Goal: Task Accomplishment & Management: Complete application form

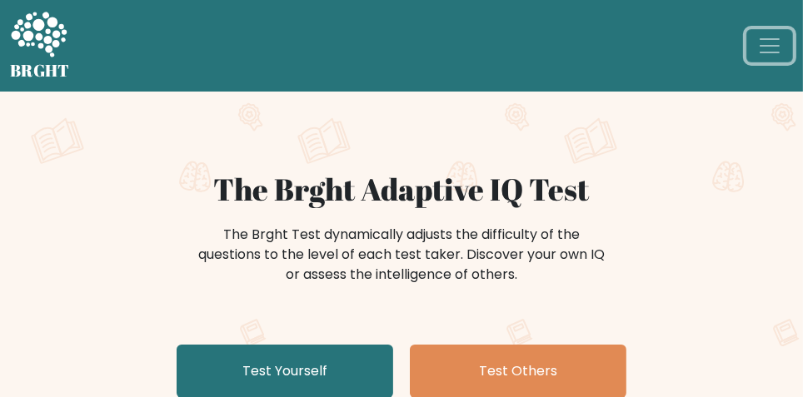
click at [768, 42] on span "Toggle navigation" at bounding box center [769, 45] width 25 height 25
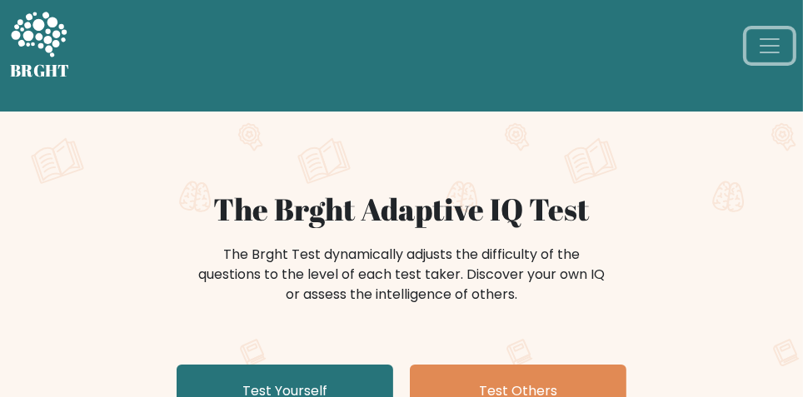
click at [770, 47] on span "Toggle navigation" at bounding box center [769, 45] width 25 height 25
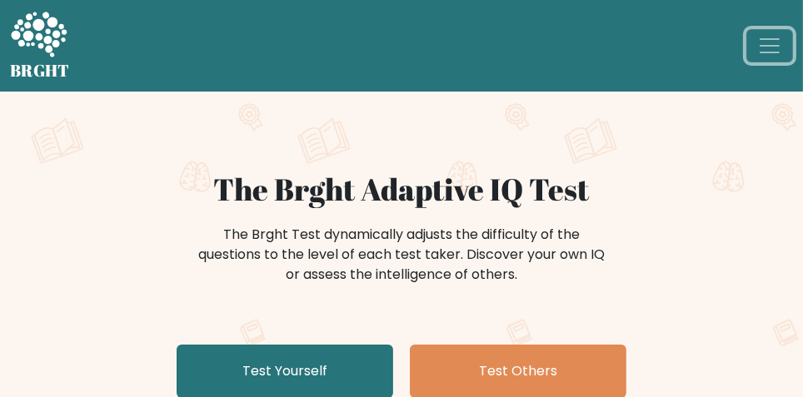
click at [772, 52] on span "Toggle navigation" at bounding box center [769, 45] width 25 height 25
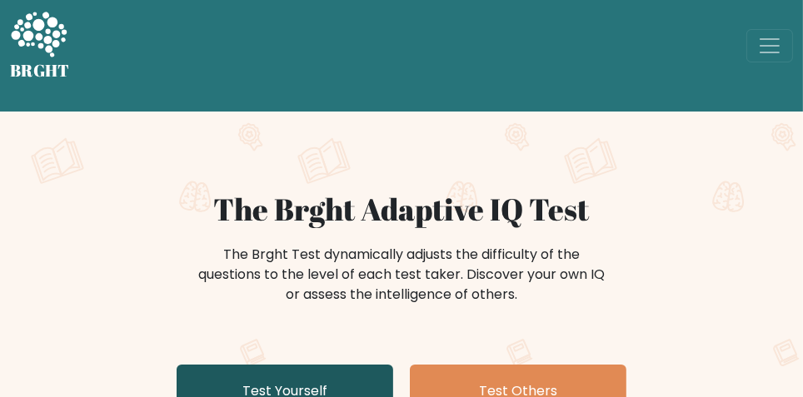
click at [343, 385] on link "Test Yourself" at bounding box center [285, 391] width 217 height 53
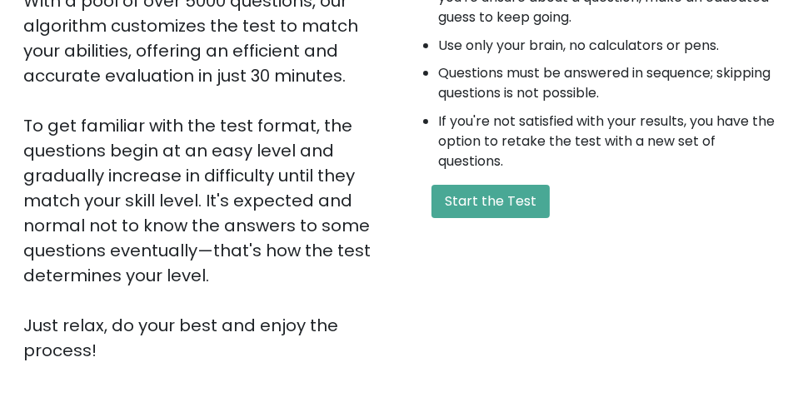
scroll to position [346, 0]
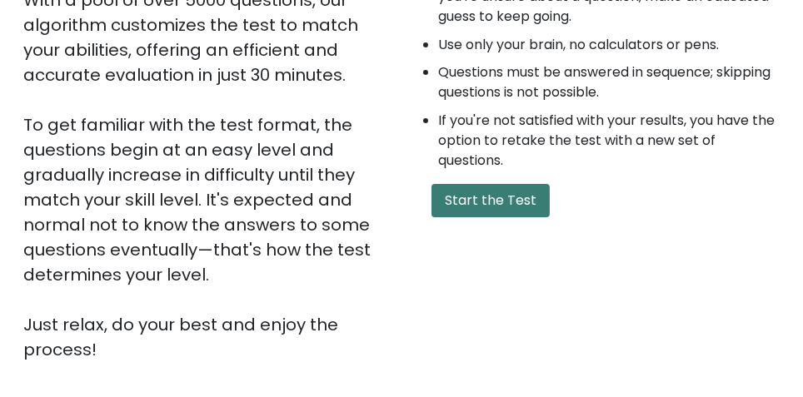
click at [503, 205] on button "Start the Test" at bounding box center [491, 200] width 118 height 33
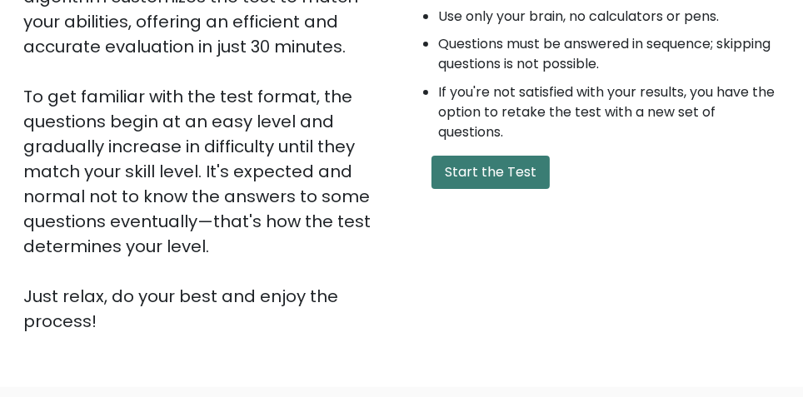
scroll to position [392, 0]
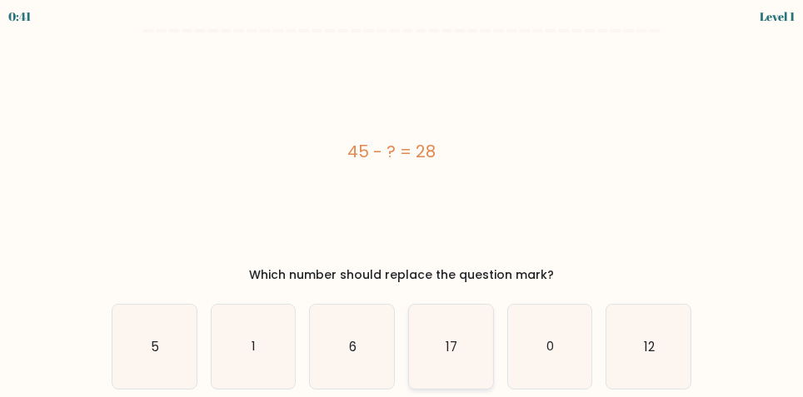
click at [449, 361] on icon "17" at bounding box center [451, 347] width 84 height 84
click at [402, 203] on input "d. 17" at bounding box center [402, 201] width 1 height 4
radio input "true"
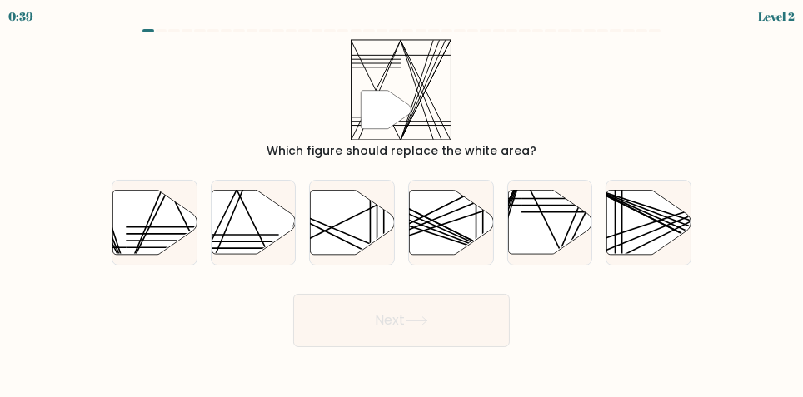
scroll to position [0, 0]
click at [242, 242] on line at bounding box center [237, 242] width 83 height 0
click at [402, 203] on input "b." at bounding box center [402, 201] width 1 height 4
radio input "true"
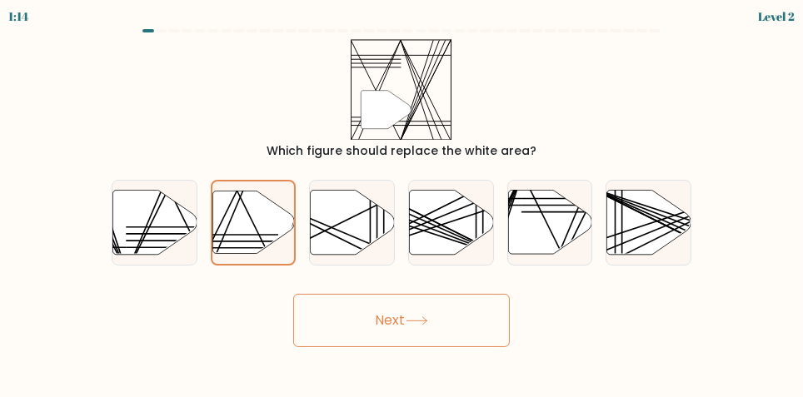
click at [407, 338] on button "Next" at bounding box center [401, 320] width 217 height 53
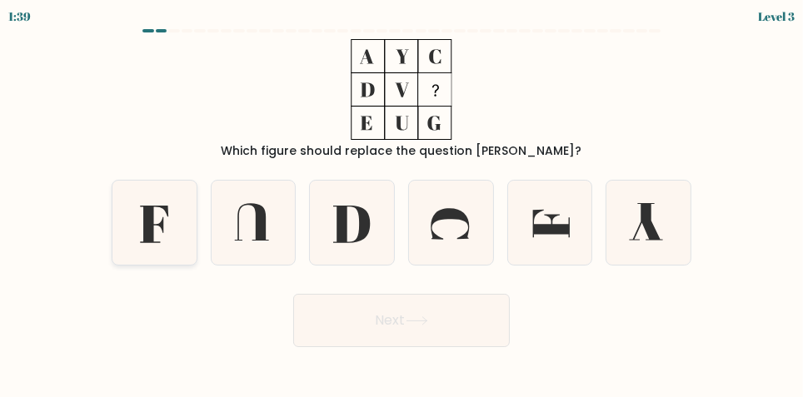
click at [157, 245] on icon at bounding box center [154, 223] width 84 height 84
click at [402, 203] on input "a." at bounding box center [402, 201] width 1 height 4
radio input "true"
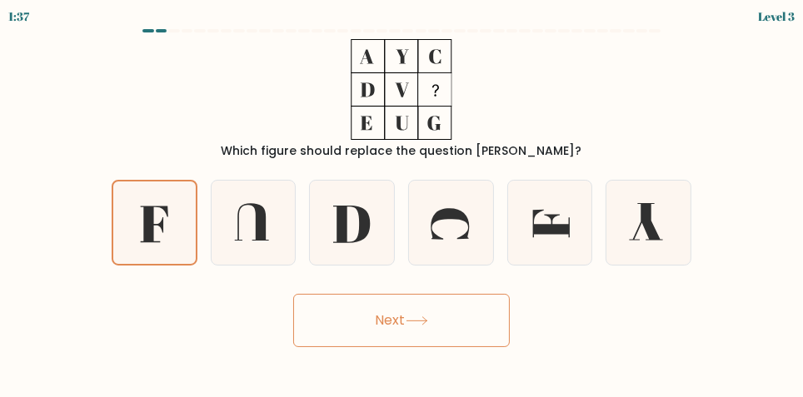
click at [466, 342] on button "Next" at bounding box center [401, 320] width 217 height 53
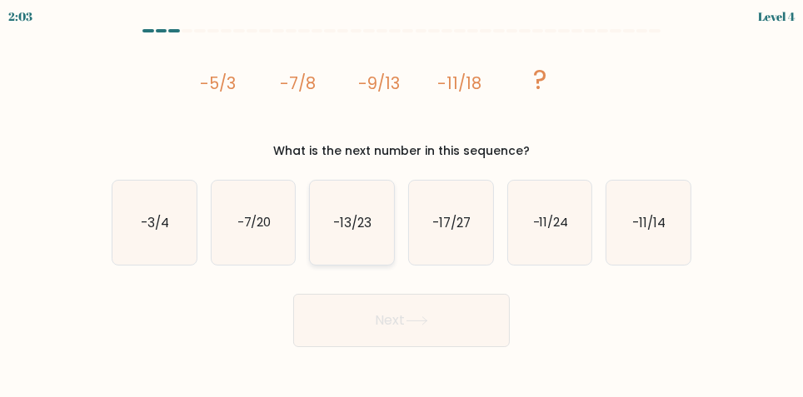
click at [352, 251] on icon "-13/23" at bounding box center [352, 223] width 84 height 84
click at [402, 203] on input "c. -13/23" at bounding box center [402, 201] width 1 height 4
radio input "true"
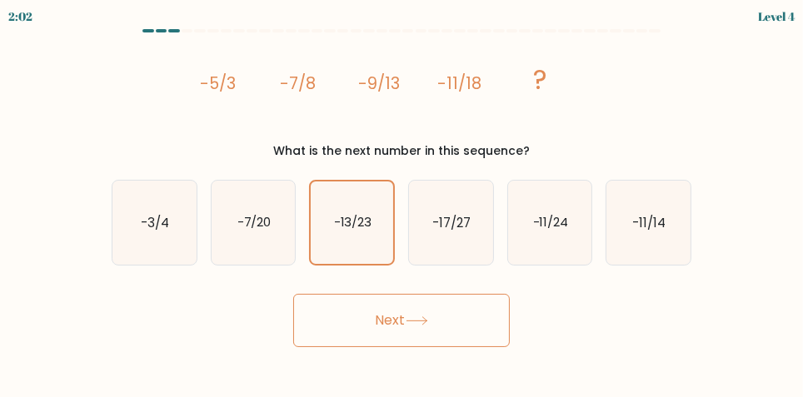
click at [344, 333] on button "Next" at bounding box center [401, 320] width 217 height 53
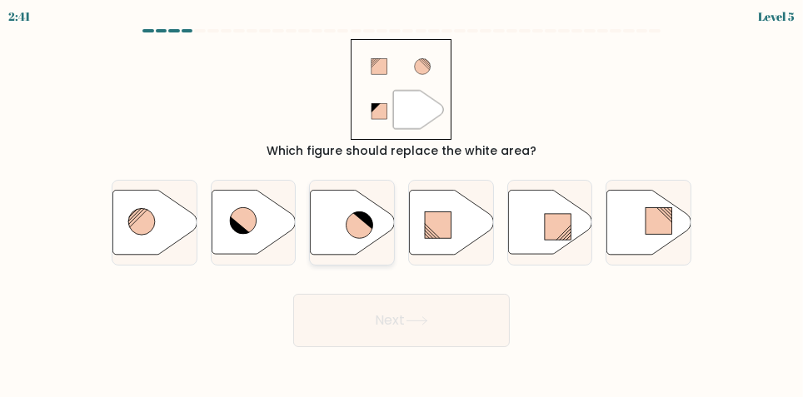
click at [337, 234] on icon at bounding box center [353, 223] width 84 height 64
click at [402, 203] on input "c." at bounding box center [402, 201] width 1 height 4
radio input "true"
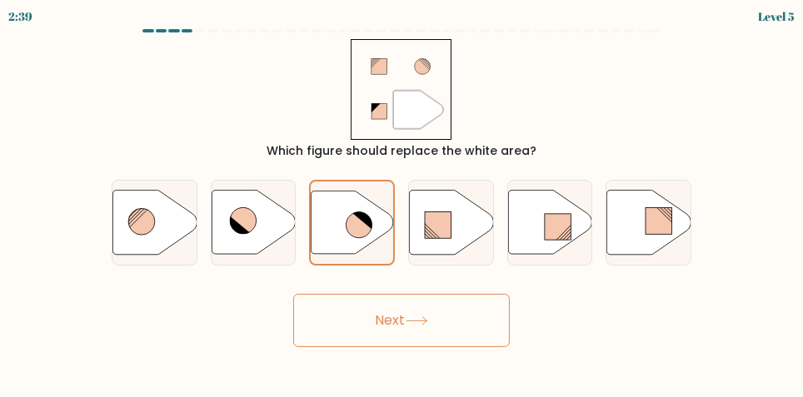
click at [366, 342] on button "Next" at bounding box center [401, 320] width 217 height 53
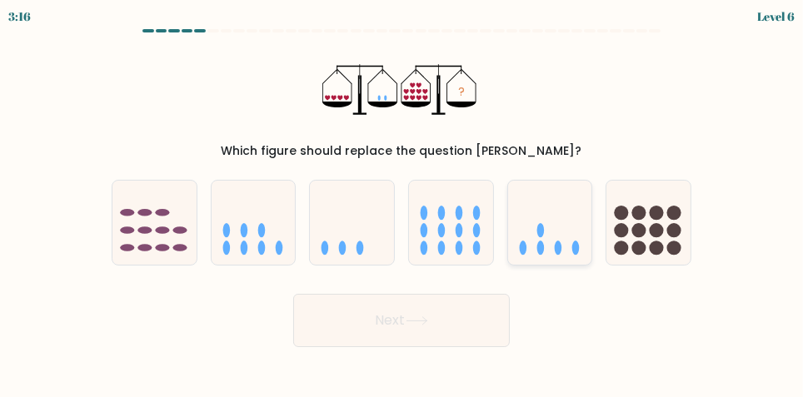
click at [532, 247] on icon at bounding box center [550, 222] width 84 height 69
click at [402, 203] on input "e." at bounding box center [402, 201] width 1 height 4
radio input "true"
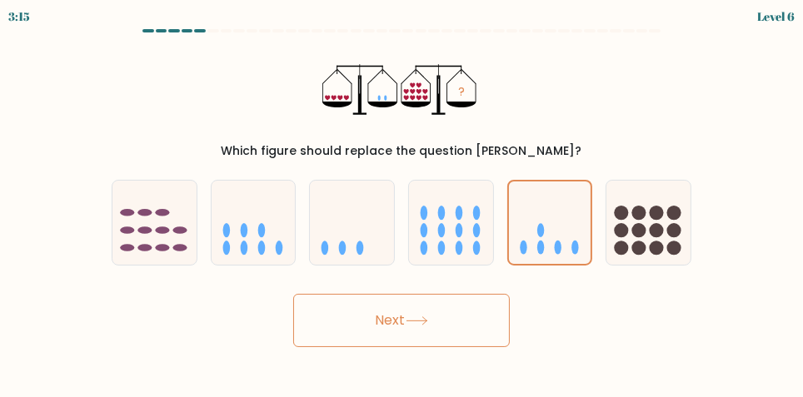
click at [356, 344] on button "Next" at bounding box center [401, 320] width 217 height 53
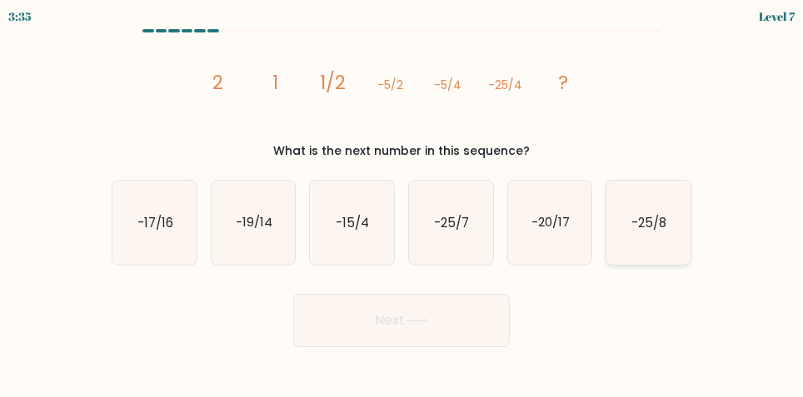
click at [651, 232] on text "-25/8" at bounding box center [649, 222] width 35 height 17
click at [402, 203] on input "f. -25/8" at bounding box center [402, 201] width 1 height 4
radio input "true"
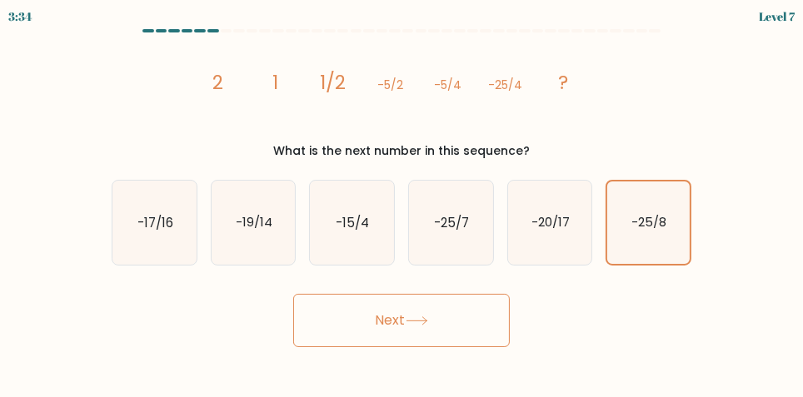
click at [348, 335] on button "Next" at bounding box center [401, 320] width 217 height 53
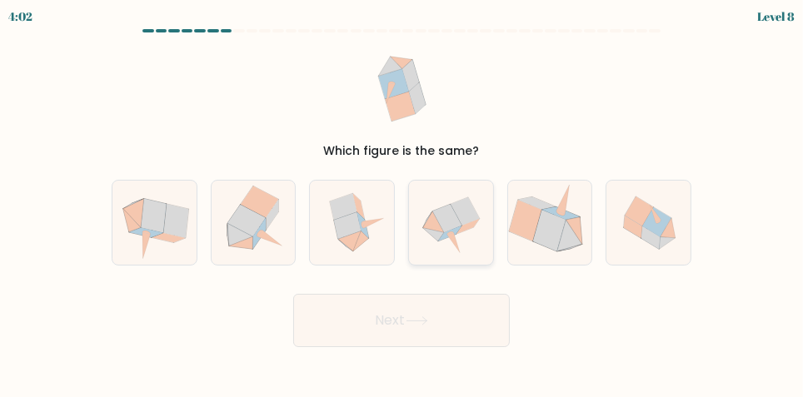
click at [440, 242] on icon at bounding box center [432, 234] width 21 height 13
click at [402, 203] on input "d." at bounding box center [402, 201] width 1 height 4
radio input "true"
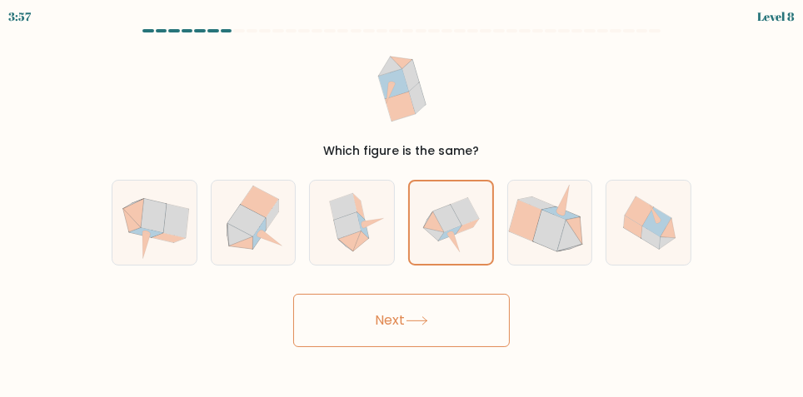
click at [361, 342] on button "Next" at bounding box center [401, 320] width 217 height 53
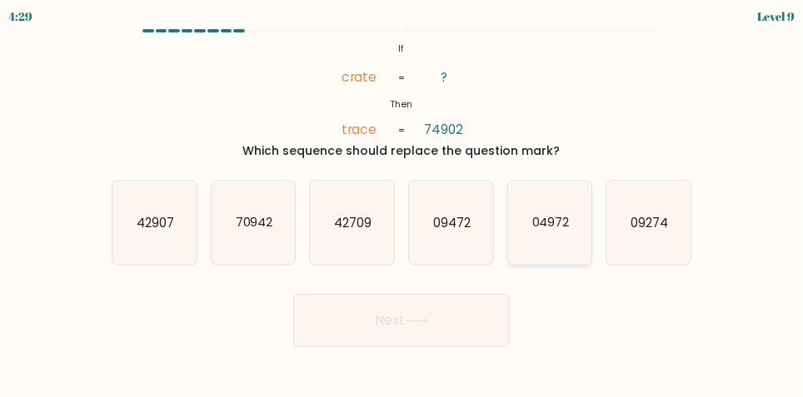
click at [551, 232] on text "04972" at bounding box center [550, 222] width 37 height 17
click at [402, 203] on input "e. 04972" at bounding box center [402, 201] width 1 height 4
radio input "true"
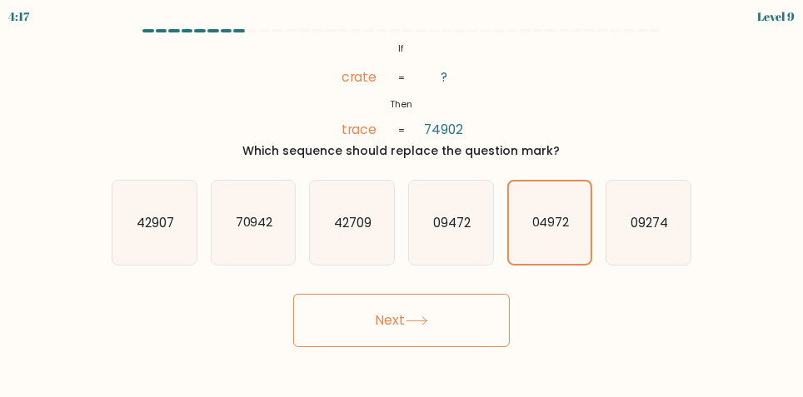
click at [478, 341] on button "Next" at bounding box center [401, 320] width 217 height 53
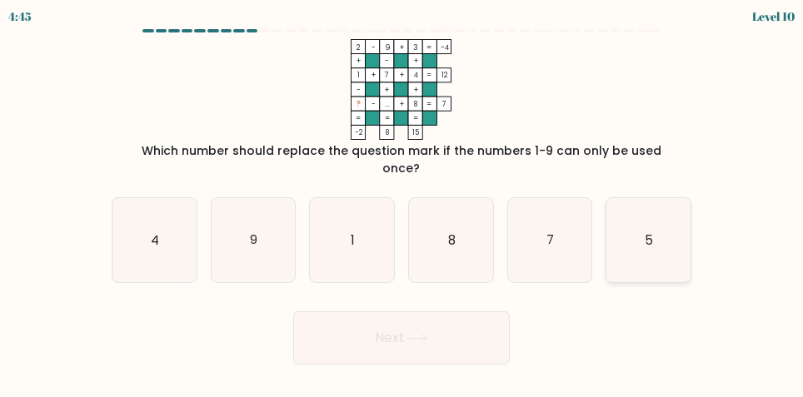
click at [656, 257] on icon "5" at bounding box center [648, 240] width 84 height 84
click at [402, 203] on input "f. 5" at bounding box center [402, 201] width 1 height 4
radio input "true"
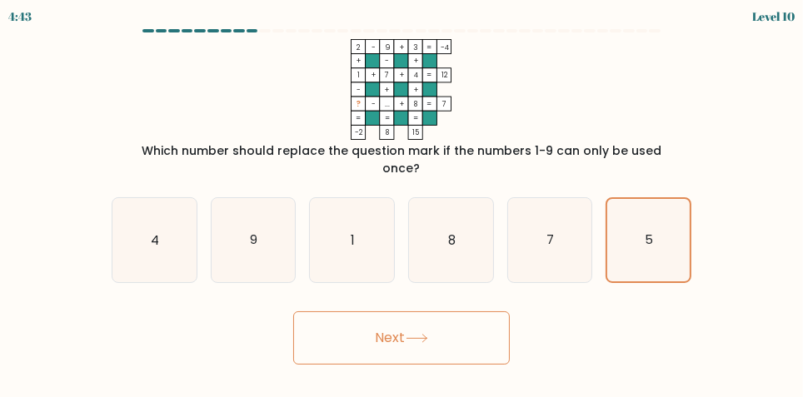
click at [357, 339] on button "Next" at bounding box center [401, 338] width 217 height 53
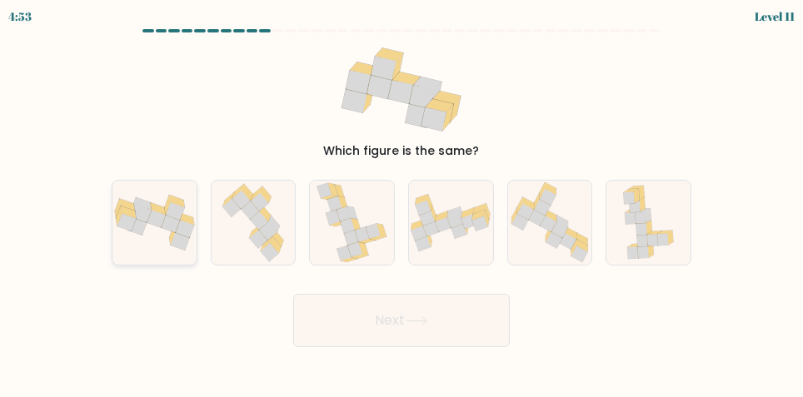
click at [153, 216] on icon at bounding box center [157, 209] width 15 height 12
click at [402, 203] on input "a." at bounding box center [402, 201] width 1 height 4
radio input "true"
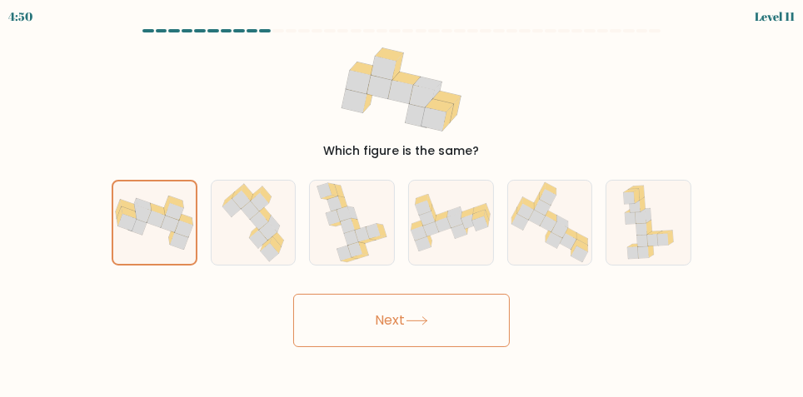
click at [316, 334] on button "Next" at bounding box center [401, 320] width 217 height 53
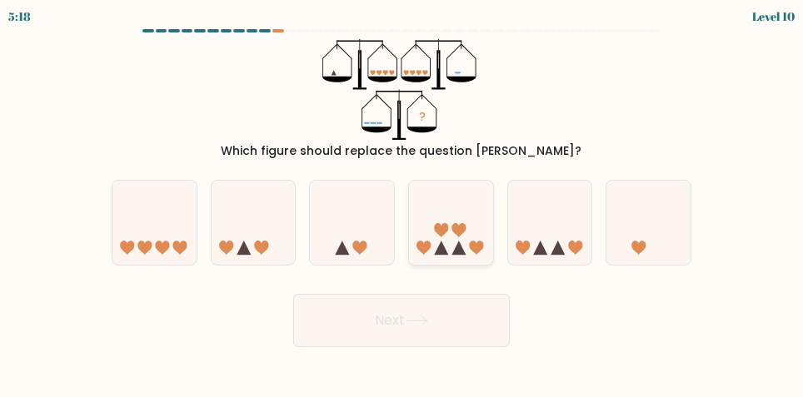
click at [449, 233] on icon at bounding box center [451, 222] width 84 height 69
click at [402, 203] on input "d." at bounding box center [402, 201] width 1 height 4
radio input "true"
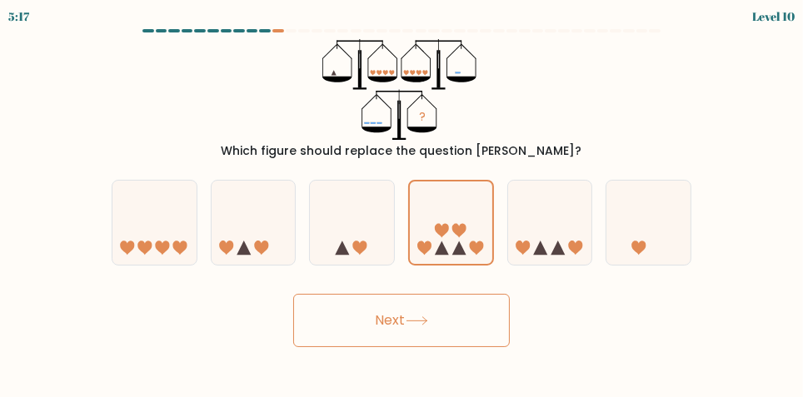
click at [435, 345] on button "Next" at bounding box center [401, 320] width 217 height 53
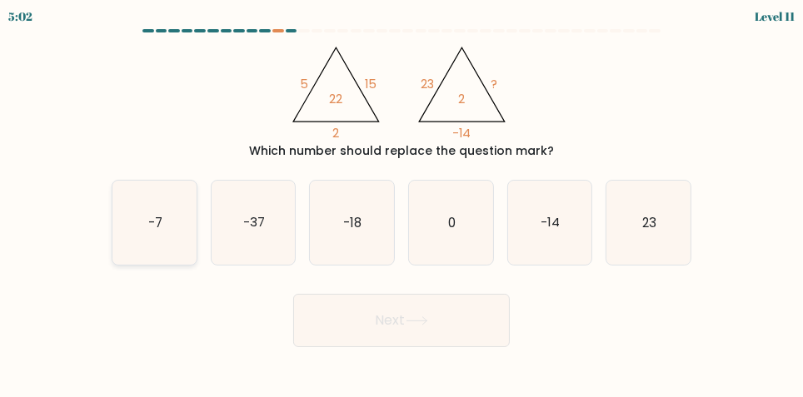
click at [157, 216] on icon "-7" at bounding box center [154, 223] width 84 height 84
click at [402, 203] on input "a. -7" at bounding box center [402, 201] width 1 height 4
radio input "true"
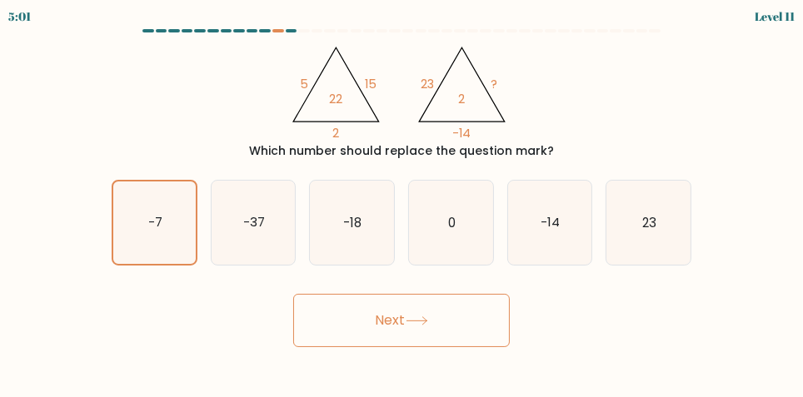
click at [427, 325] on icon at bounding box center [417, 320] width 20 height 7
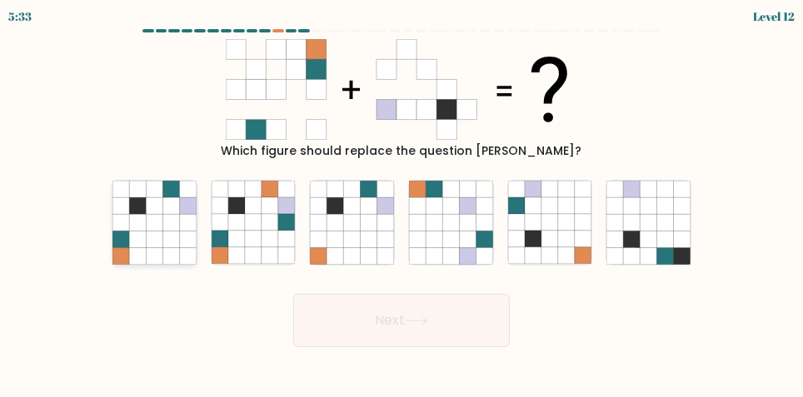
click at [163, 263] on icon at bounding box center [170, 256] width 17 height 17
click at [402, 203] on input "a." at bounding box center [402, 201] width 1 height 4
radio input "true"
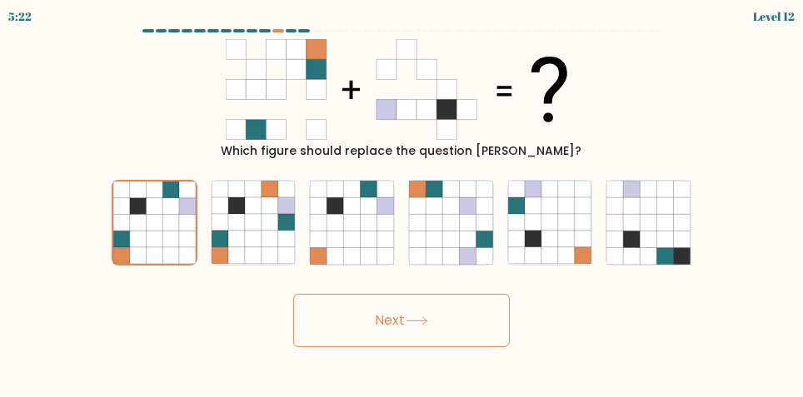
click at [425, 326] on icon at bounding box center [417, 321] width 22 height 9
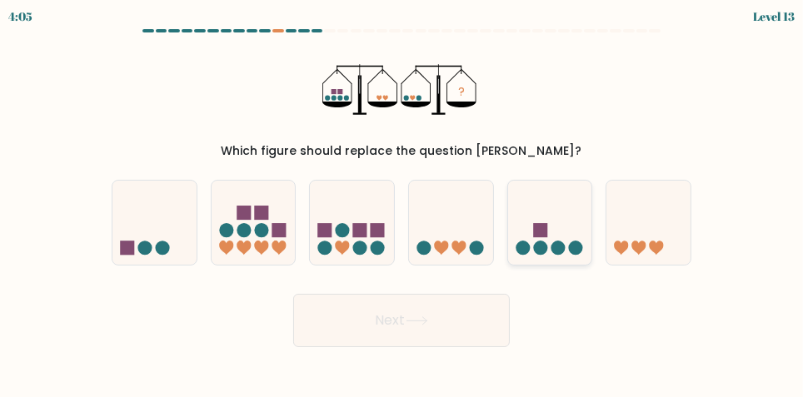
click at [556, 243] on icon at bounding box center [550, 222] width 84 height 69
click at [402, 203] on input "e." at bounding box center [402, 201] width 1 height 4
radio input "true"
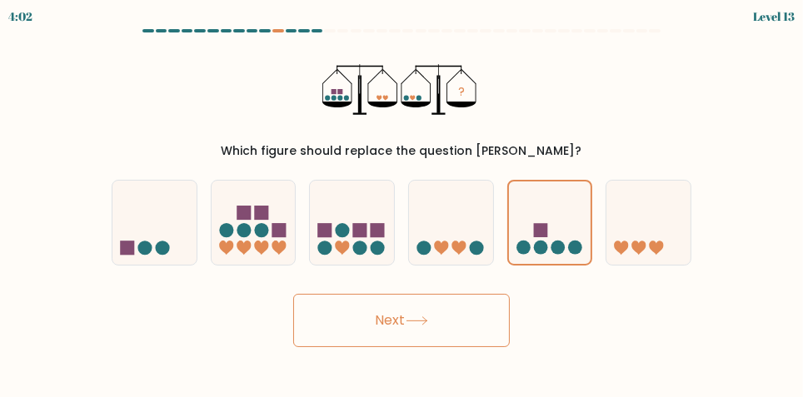
click at [406, 333] on button "Next" at bounding box center [401, 320] width 217 height 53
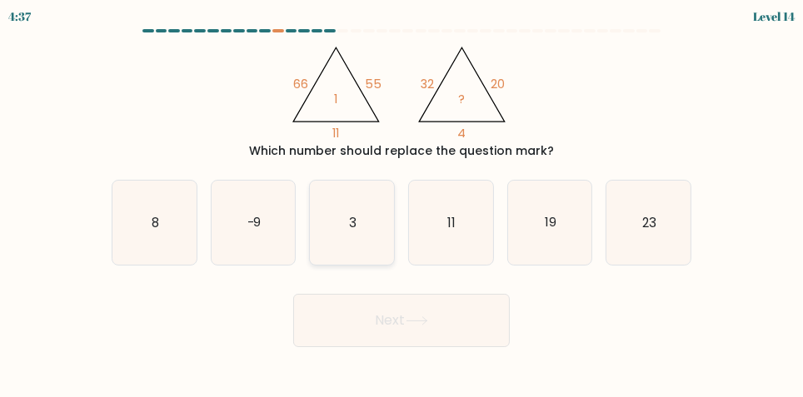
click at [347, 238] on icon "3" at bounding box center [352, 223] width 84 height 84
click at [402, 203] on input "c. 3" at bounding box center [402, 201] width 1 height 4
radio input "true"
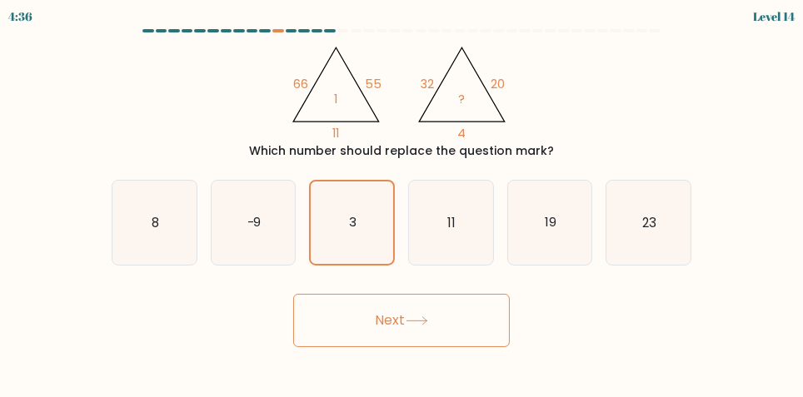
click at [387, 342] on button "Next" at bounding box center [401, 320] width 217 height 53
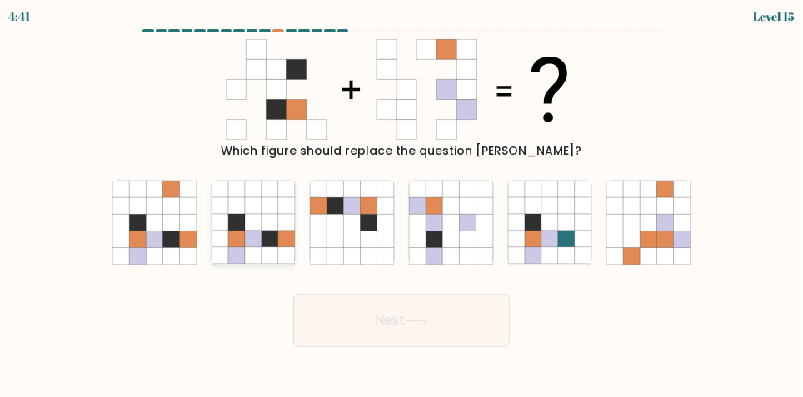
click at [267, 232] on icon at bounding box center [270, 223] width 17 height 17
click at [402, 203] on input "b." at bounding box center [402, 201] width 1 height 4
radio input "true"
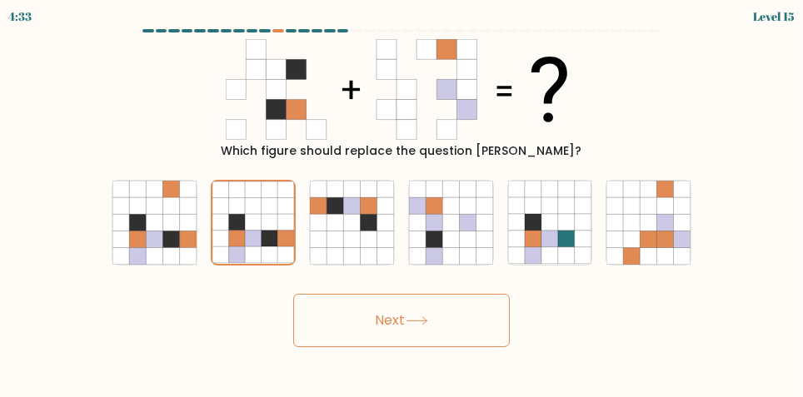
click at [394, 327] on button "Next" at bounding box center [401, 320] width 217 height 53
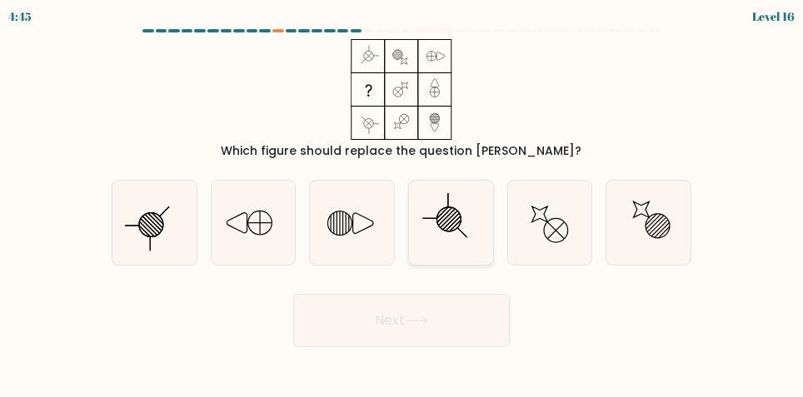
click at [452, 230] on icon at bounding box center [451, 223] width 84 height 84
click at [402, 203] on input "d." at bounding box center [402, 201] width 1 height 4
radio input "true"
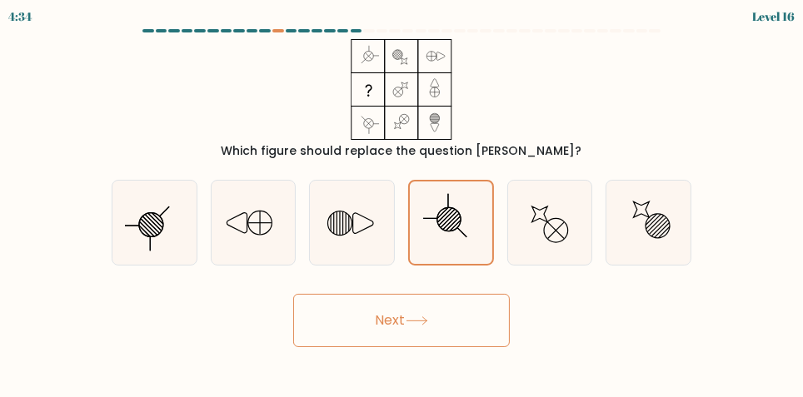
click at [433, 337] on button "Next" at bounding box center [401, 320] width 217 height 53
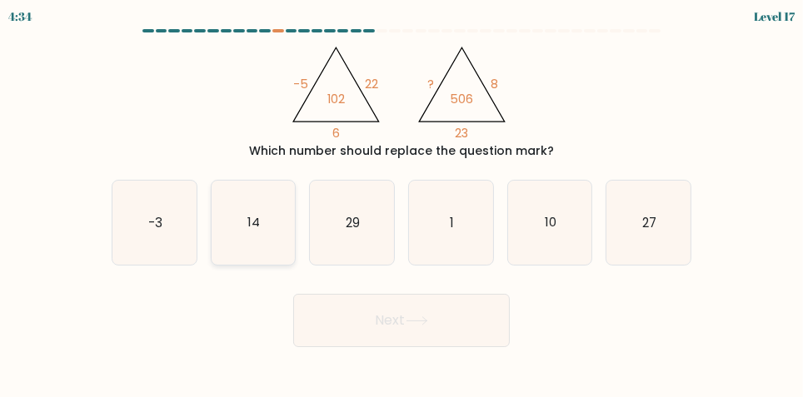
click at [251, 252] on icon "14" at bounding box center [254, 223] width 84 height 84
click at [402, 203] on input "b. 14" at bounding box center [402, 201] width 1 height 4
radio input "true"
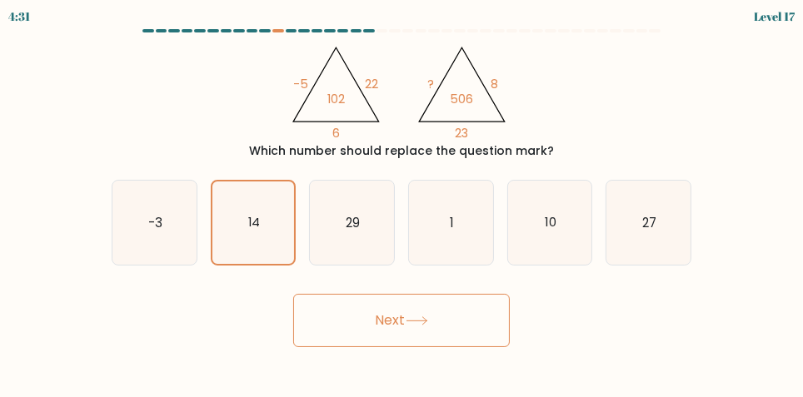
click at [443, 335] on button "Next" at bounding box center [401, 320] width 217 height 53
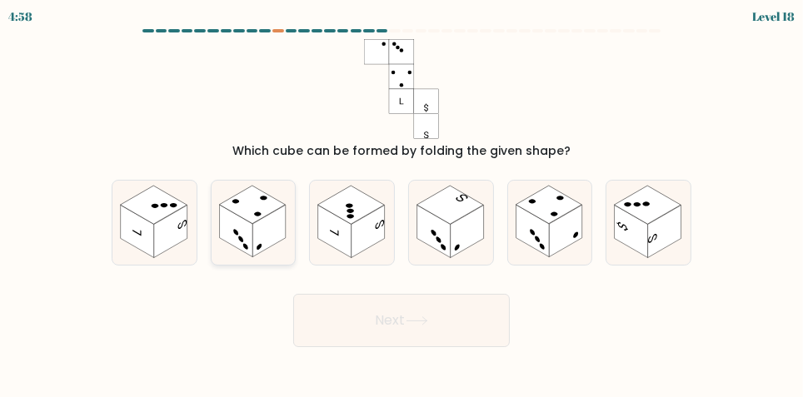
click at [257, 224] on rect at bounding box center [252, 205] width 67 height 38
click at [402, 203] on input "b." at bounding box center [402, 201] width 1 height 4
radio input "true"
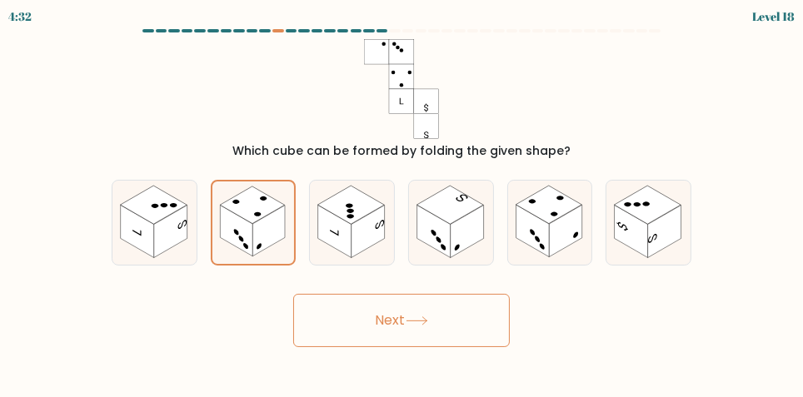
click at [437, 336] on button "Next" at bounding box center [401, 320] width 217 height 53
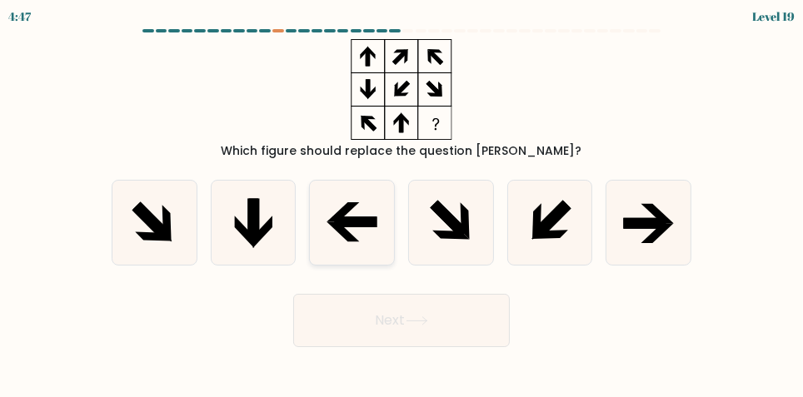
click at [357, 227] on icon at bounding box center [356, 222] width 42 height 11
click at [402, 203] on input "c." at bounding box center [402, 201] width 1 height 4
radio input "true"
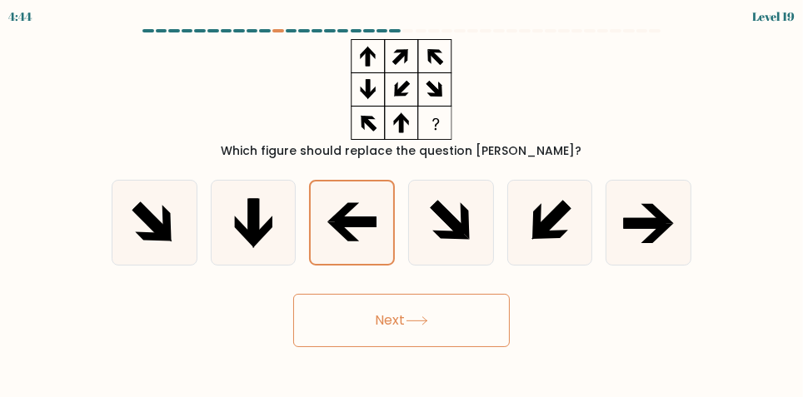
click at [456, 340] on button "Next" at bounding box center [401, 320] width 217 height 53
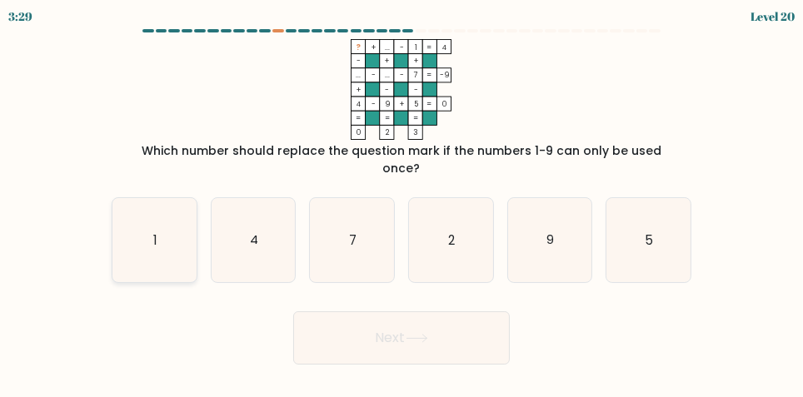
click at [163, 226] on icon "1" at bounding box center [154, 240] width 84 height 84
click at [402, 203] on input "a. 1" at bounding box center [402, 201] width 1 height 4
radio input "true"
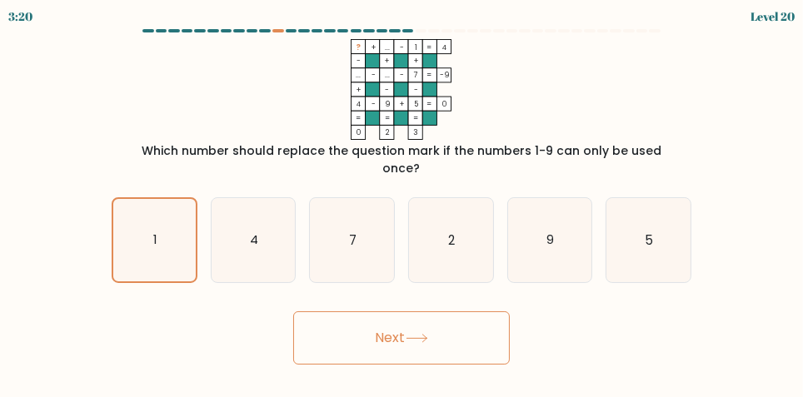
click at [409, 334] on button "Next" at bounding box center [401, 338] width 217 height 53
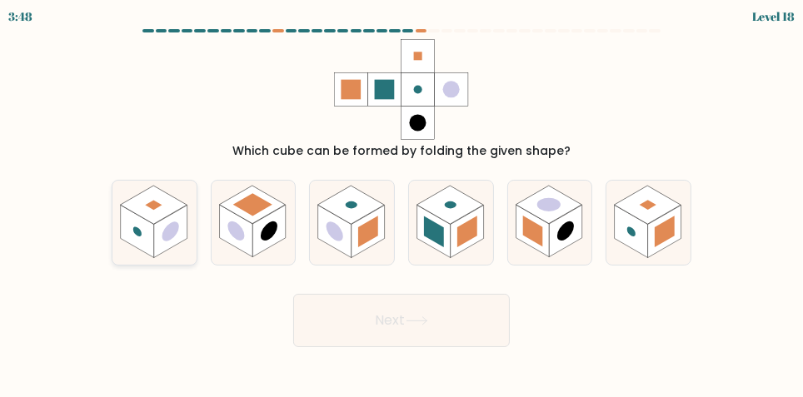
click at [157, 242] on rect at bounding box center [170, 232] width 33 height 52
click at [402, 203] on input "a." at bounding box center [402, 201] width 1 height 4
radio input "true"
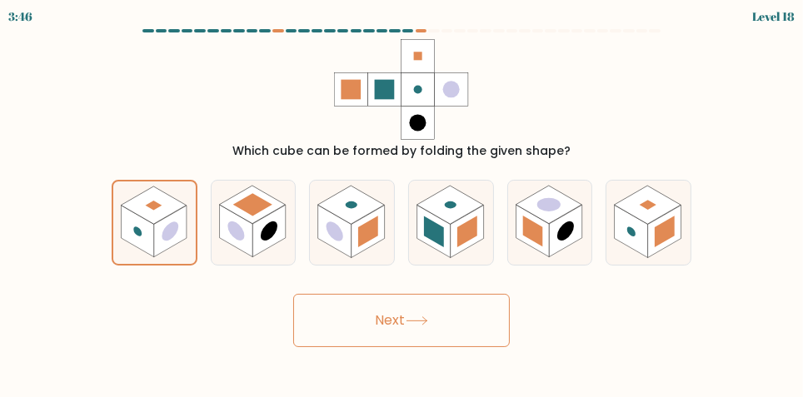
click at [426, 342] on button "Next" at bounding box center [401, 320] width 217 height 53
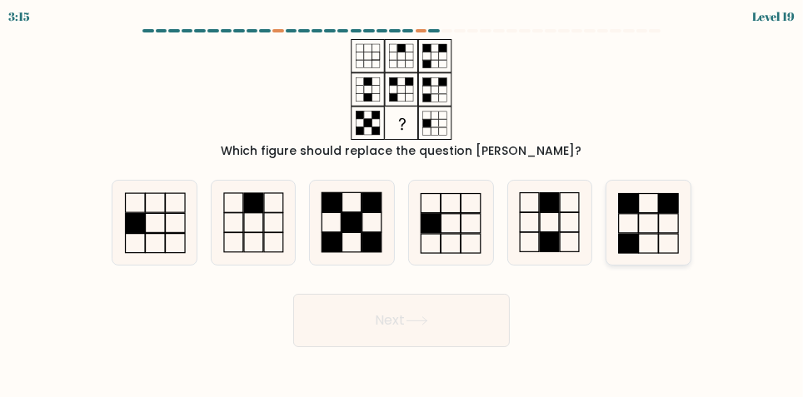
click at [649, 229] on icon at bounding box center [648, 223] width 84 height 84
click at [402, 203] on input "f." at bounding box center [402, 201] width 1 height 4
radio input "true"
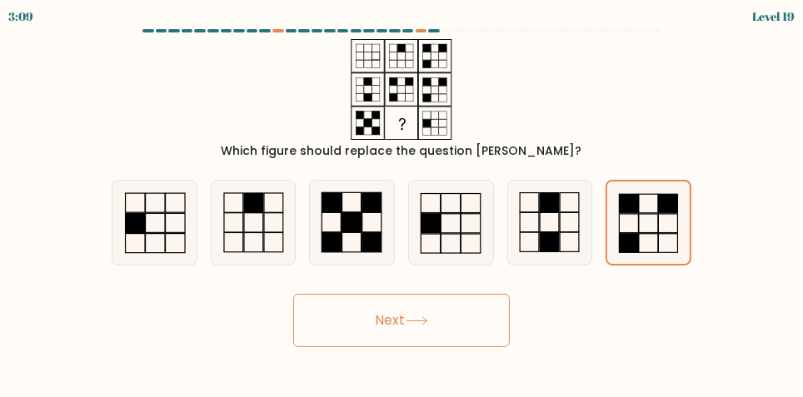
click at [421, 341] on button "Next" at bounding box center [401, 320] width 217 height 53
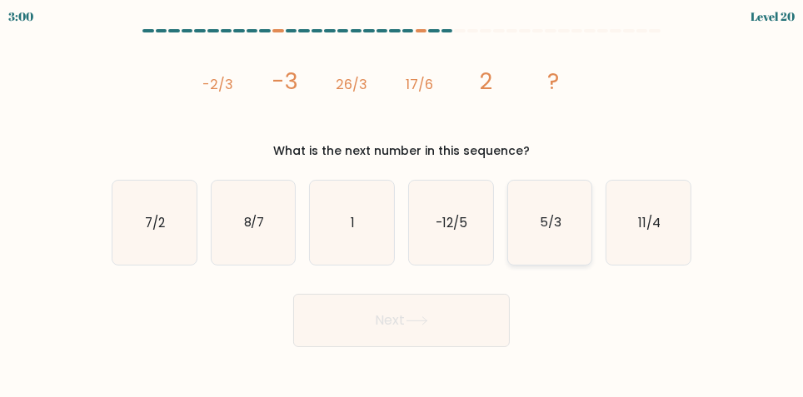
click at [553, 232] on text "5/3" at bounding box center [551, 222] width 22 height 17
click at [402, 203] on input "e. 5/3" at bounding box center [402, 201] width 1 height 4
radio input "true"
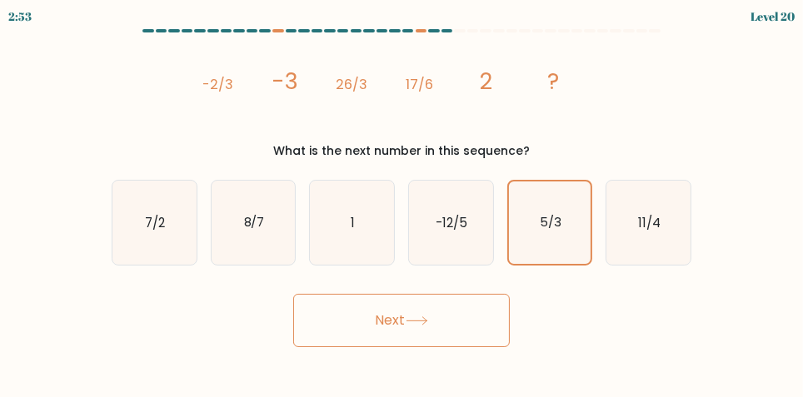
click at [452, 334] on button "Next" at bounding box center [401, 320] width 217 height 53
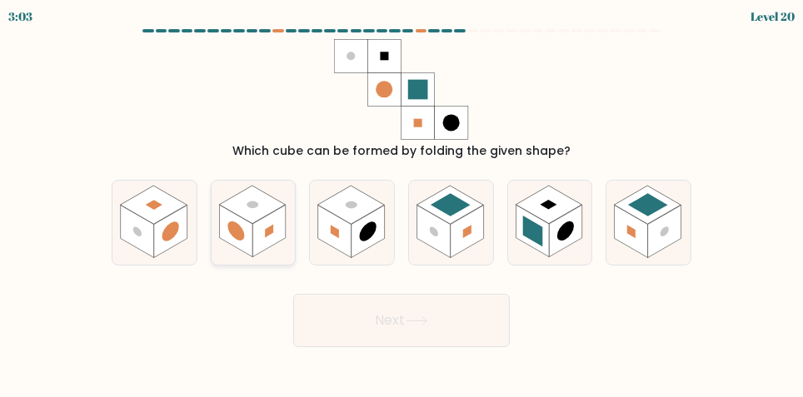
click at [248, 243] on rect at bounding box center [235, 232] width 33 height 52
click at [402, 203] on input "b." at bounding box center [402, 201] width 1 height 4
radio input "true"
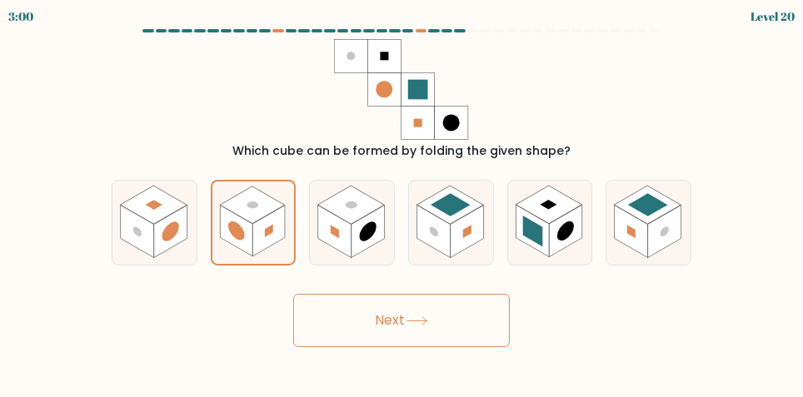
click at [424, 325] on button "Next" at bounding box center [401, 320] width 217 height 53
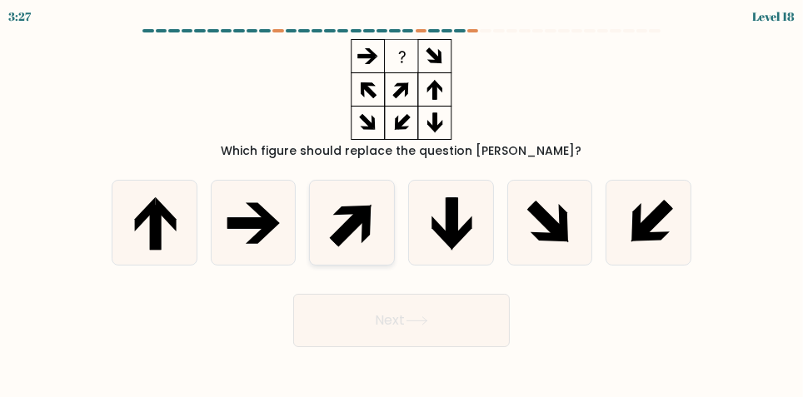
click at [365, 232] on icon at bounding box center [350, 227] width 40 height 40
click at [402, 203] on input "c." at bounding box center [402, 201] width 1 height 4
radio input "true"
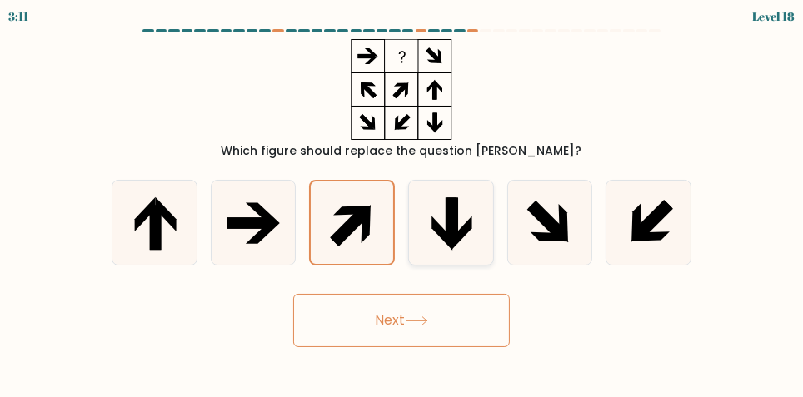
click at [457, 243] on icon at bounding box center [453, 220] width 12 height 45
click at [402, 203] on input "d." at bounding box center [402, 201] width 1 height 4
radio input "true"
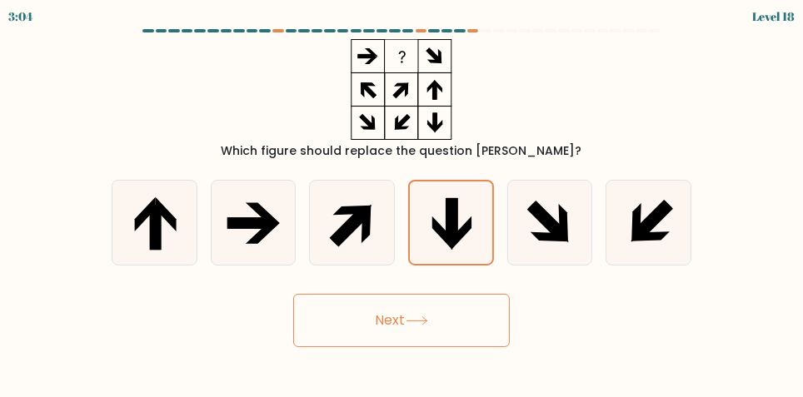
click at [457, 342] on button "Next" at bounding box center [401, 320] width 217 height 53
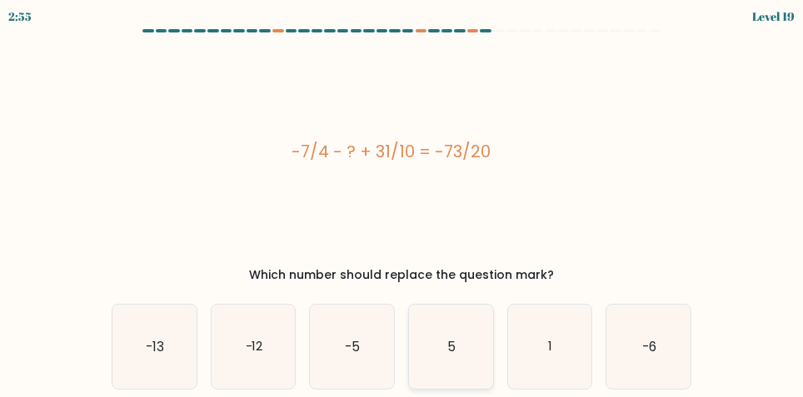
click at [458, 347] on icon "5" at bounding box center [451, 347] width 84 height 84
click at [402, 203] on input "d. 5" at bounding box center [402, 201] width 1 height 4
radio input "true"
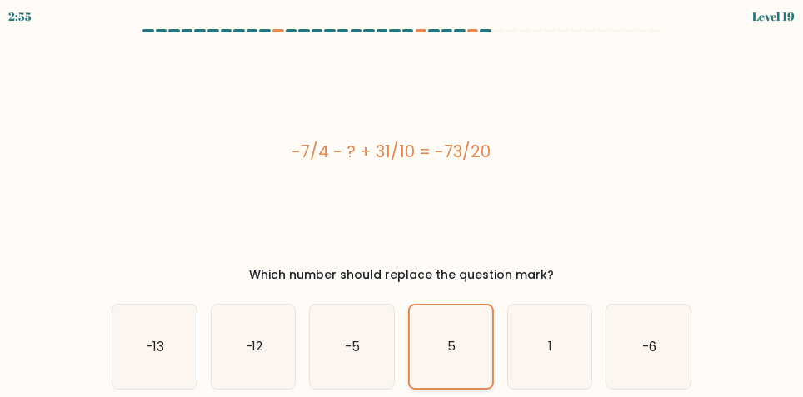
scroll to position [17, 0]
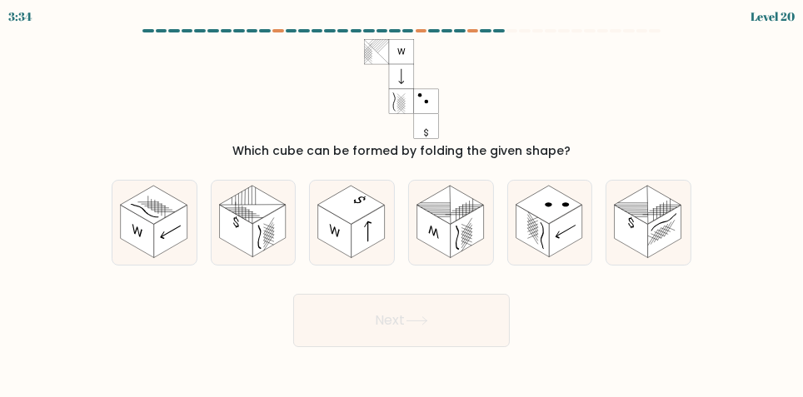
scroll to position [10, 0]
click at [255, 220] on rect at bounding box center [252, 205] width 67 height 38
click at [402, 203] on input "b." at bounding box center [402, 201] width 1 height 4
radio input "true"
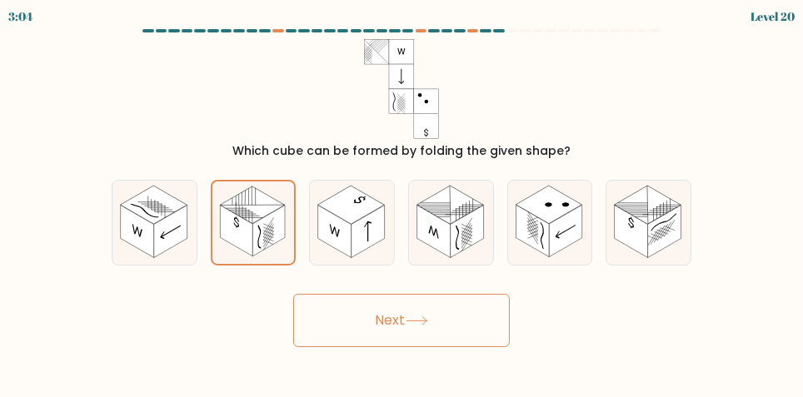
click at [468, 327] on button "Next" at bounding box center [401, 320] width 217 height 53
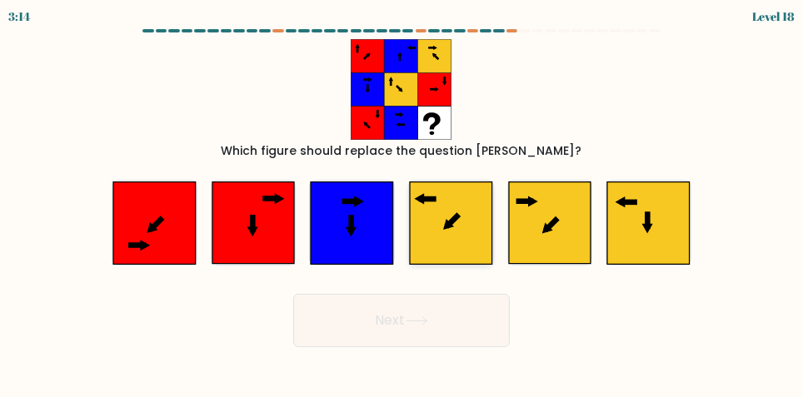
click at [455, 211] on icon at bounding box center [451, 223] width 82 height 82
click at [402, 203] on input "d." at bounding box center [402, 201] width 1 height 4
radio input "true"
click at [459, 325] on button "Next" at bounding box center [401, 320] width 217 height 53
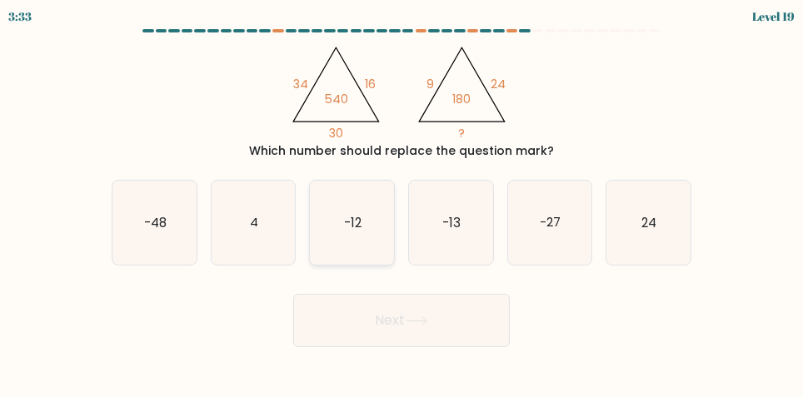
click at [367, 232] on icon "-12" at bounding box center [352, 223] width 84 height 84
click at [402, 203] on input "c. -12" at bounding box center [402, 201] width 1 height 4
radio input "true"
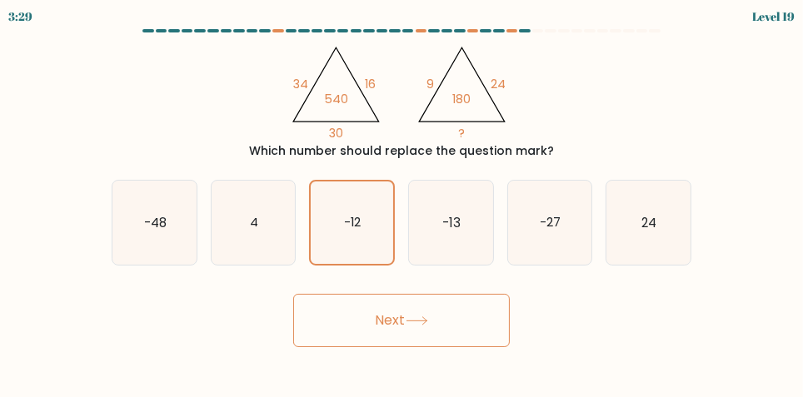
click at [485, 330] on button "Next" at bounding box center [401, 320] width 217 height 53
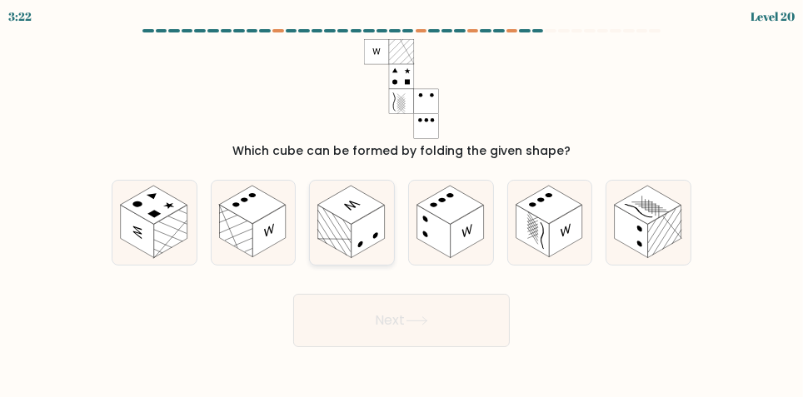
click at [350, 224] on rect at bounding box center [351, 205] width 67 height 38
click at [402, 203] on input "c." at bounding box center [402, 201] width 1 height 4
radio input "true"
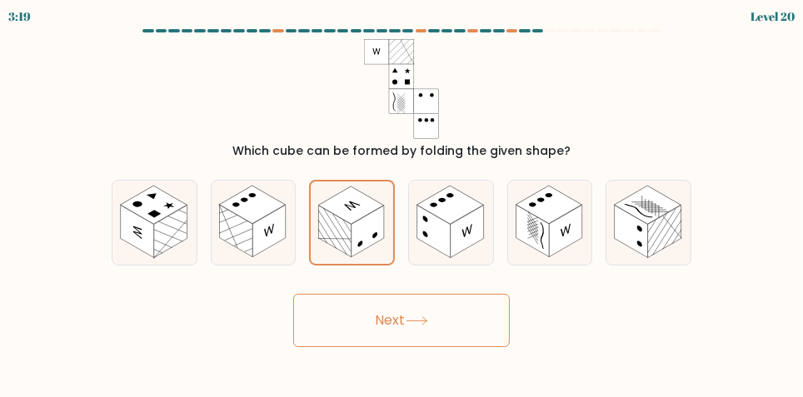
click at [437, 322] on button "Next" at bounding box center [401, 320] width 217 height 53
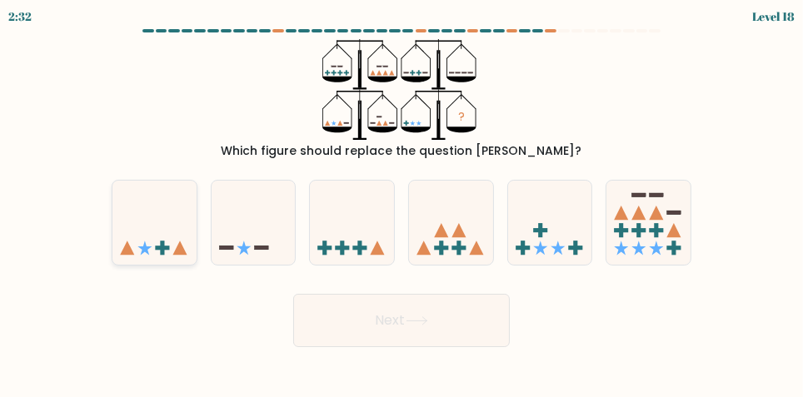
click at [144, 226] on icon at bounding box center [154, 222] width 84 height 69
click at [402, 203] on input "a." at bounding box center [402, 201] width 1 height 4
radio input "true"
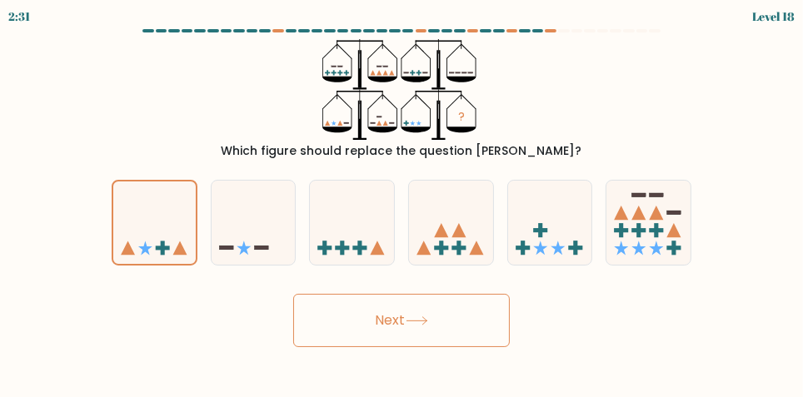
click at [377, 327] on button "Next" at bounding box center [401, 320] width 217 height 53
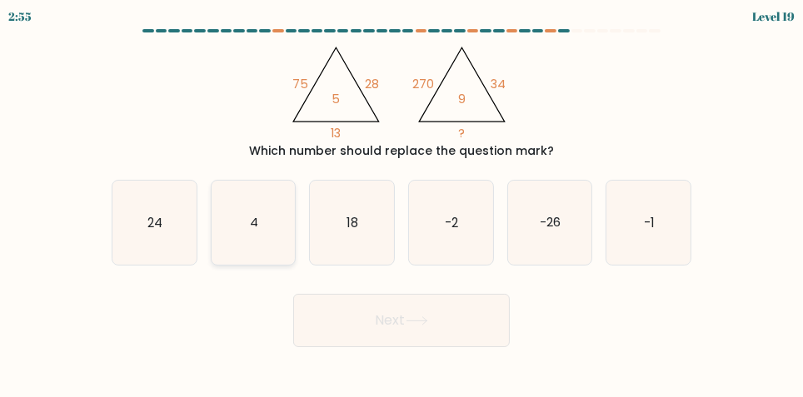
click at [247, 232] on icon "4" at bounding box center [254, 223] width 84 height 84
click at [402, 203] on input "b. 4" at bounding box center [402, 201] width 1 height 4
radio input "true"
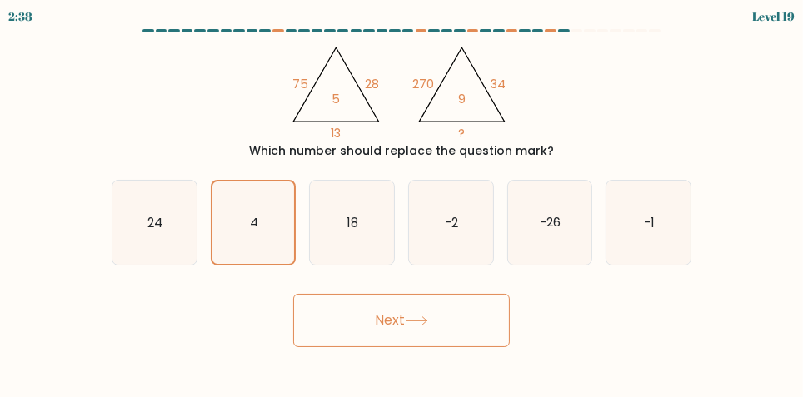
click at [372, 328] on button "Next" at bounding box center [401, 320] width 217 height 53
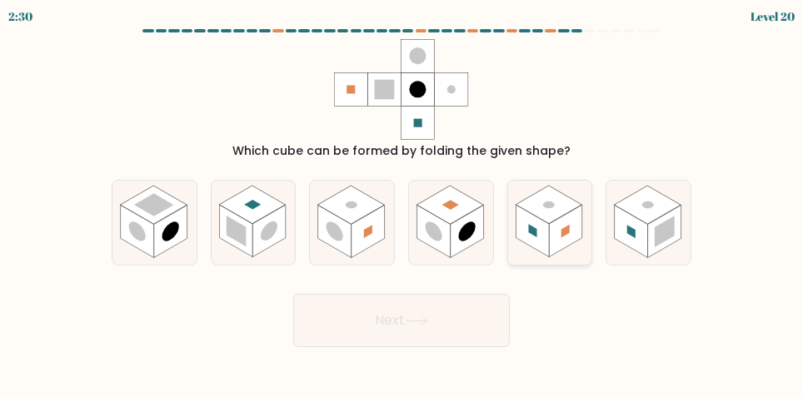
click at [542, 214] on rect at bounding box center [549, 205] width 67 height 38
click at [402, 203] on input "e." at bounding box center [402, 201] width 1 height 4
radio input "true"
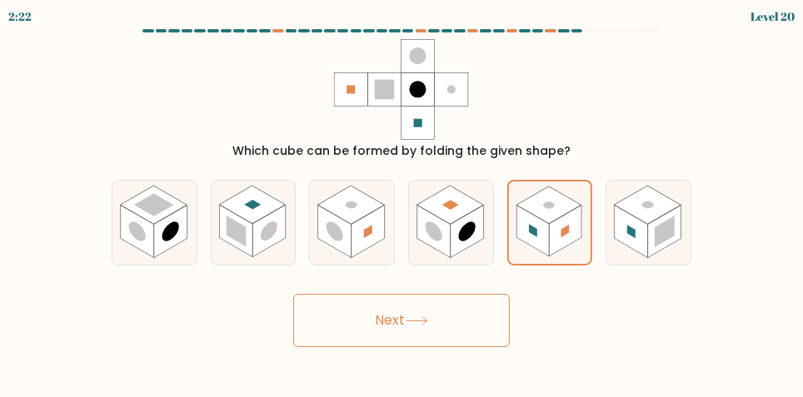
click at [377, 330] on button "Next" at bounding box center [401, 320] width 217 height 53
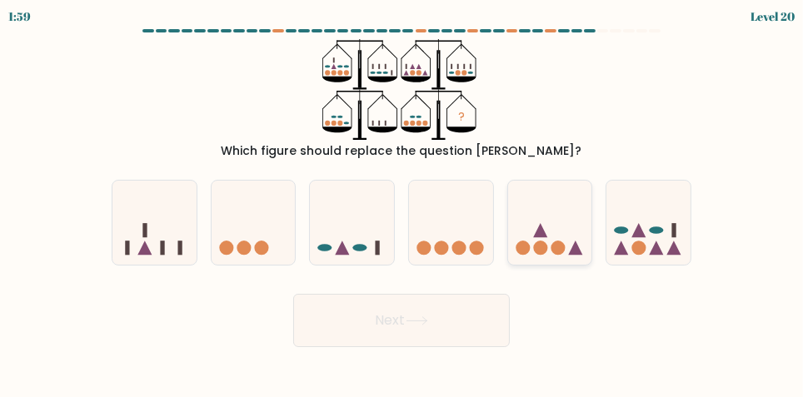
click at [558, 240] on icon at bounding box center [550, 222] width 84 height 69
click at [402, 203] on input "e." at bounding box center [402, 201] width 1 height 4
radio input "true"
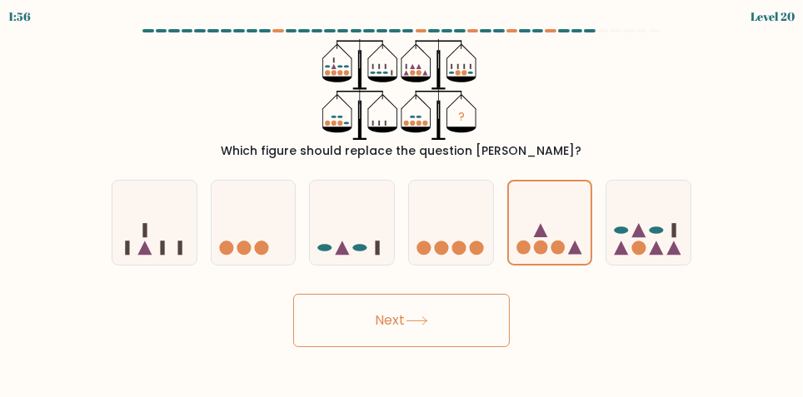
click at [482, 327] on button "Next" at bounding box center [401, 320] width 217 height 53
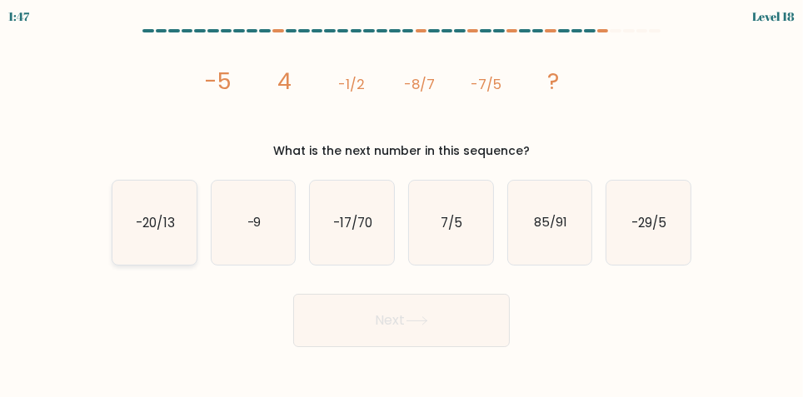
click at [136, 236] on icon "-20/13" at bounding box center [154, 223] width 84 height 84
click at [402, 203] on input "a. -20/13" at bounding box center [402, 201] width 1 height 4
radio input "true"
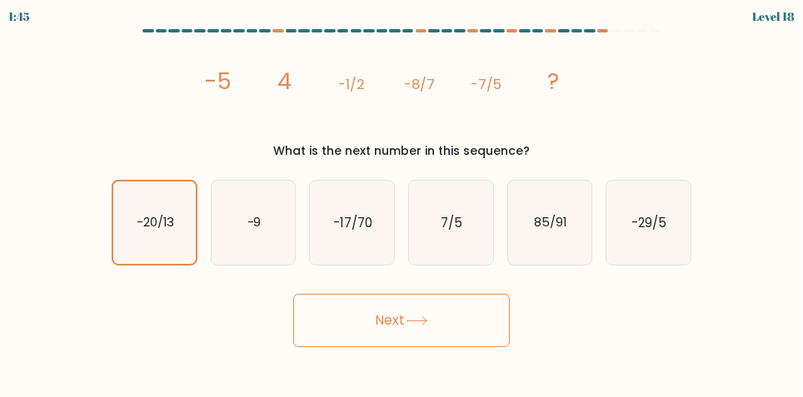
click at [483, 332] on button "Next" at bounding box center [401, 320] width 217 height 53
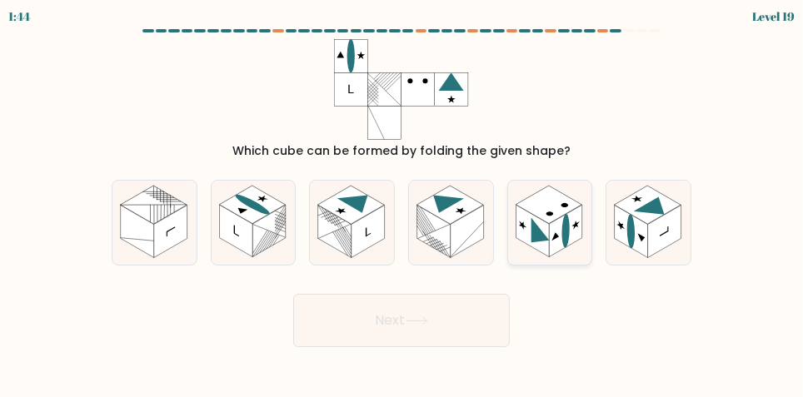
click at [568, 245] on rect at bounding box center [565, 232] width 33 height 52
click at [402, 203] on input "e." at bounding box center [402, 201] width 1 height 4
radio input "true"
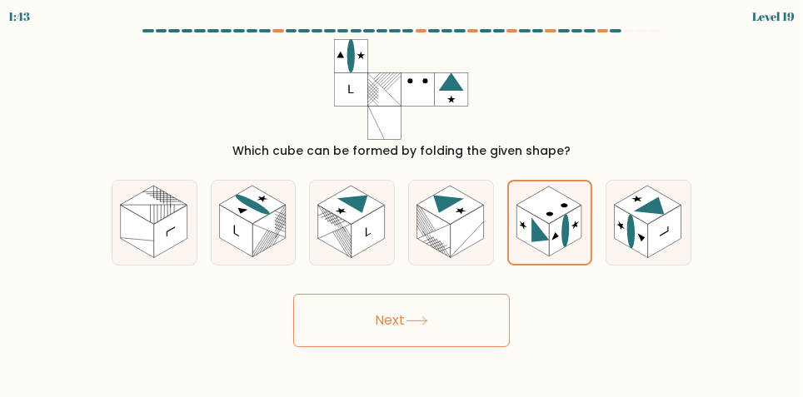
click at [461, 330] on button "Next" at bounding box center [401, 320] width 217 height 53
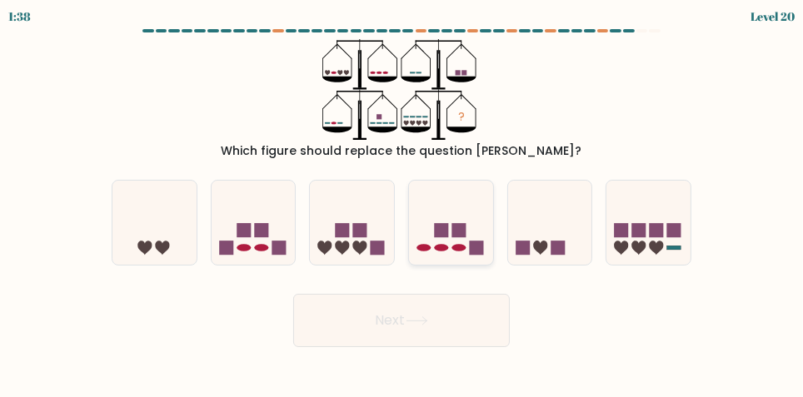
click at [469, 225] on icon at bounding box center [451, 222] width 84 height 69
click at [402, 203] on input "d." at bounding box center [402, 201] width 1 height 4
radio input "true"
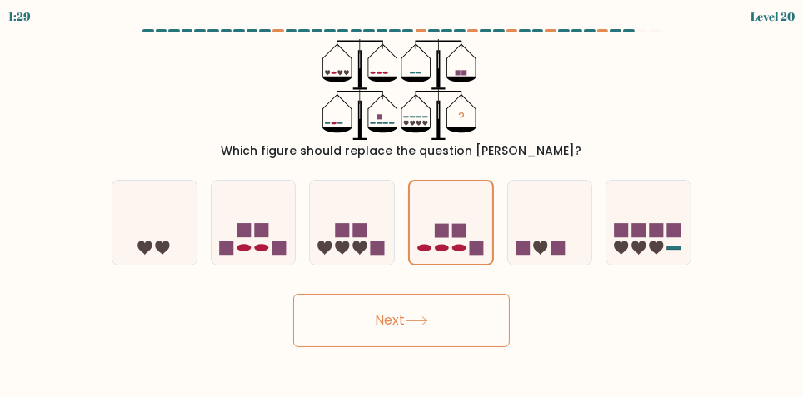
click at [465, 328] on button "Next" at bounding box center [401, 320] width 217 height 53
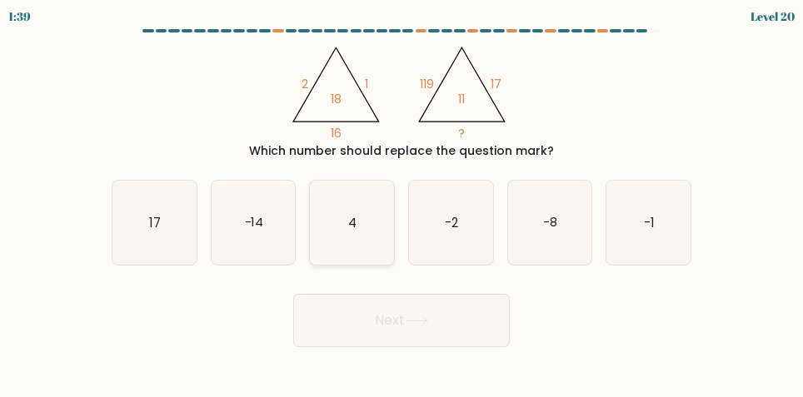
click at [357, 237] on icon "4" at bounding box center [352, 223] width 84 height 84
click at [402, 203] on input "c. 4" at bounding box center [402, 201] width 1 height 4
radio input "true"
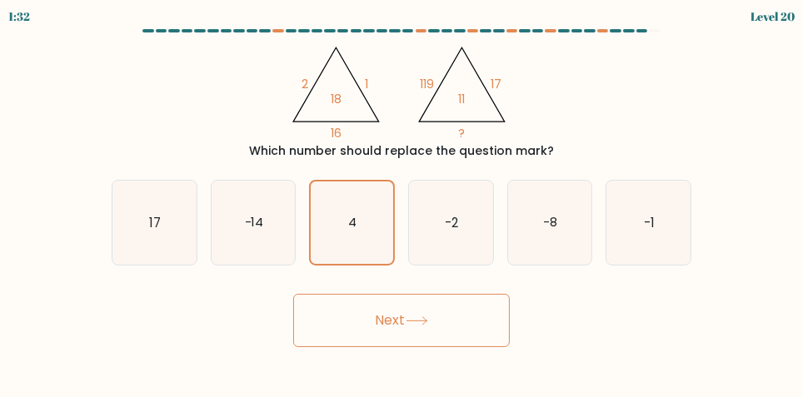
click at [457, 320] on button "Next" at bounding box center [401, 320] width 217 height 53
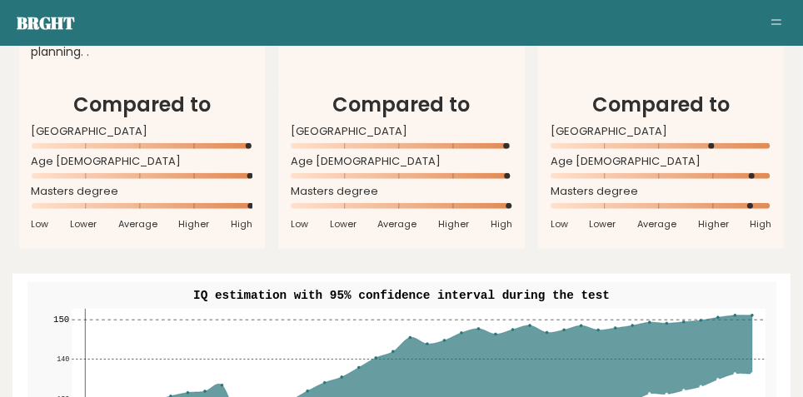
scroll to position [1880, 0]
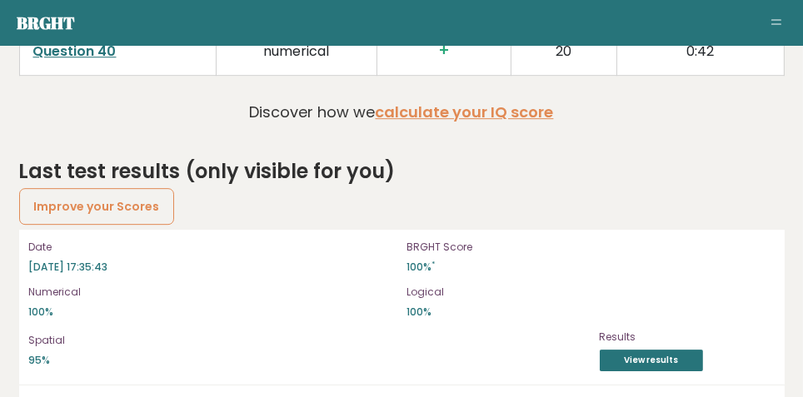
scroll to position [4642, 0]
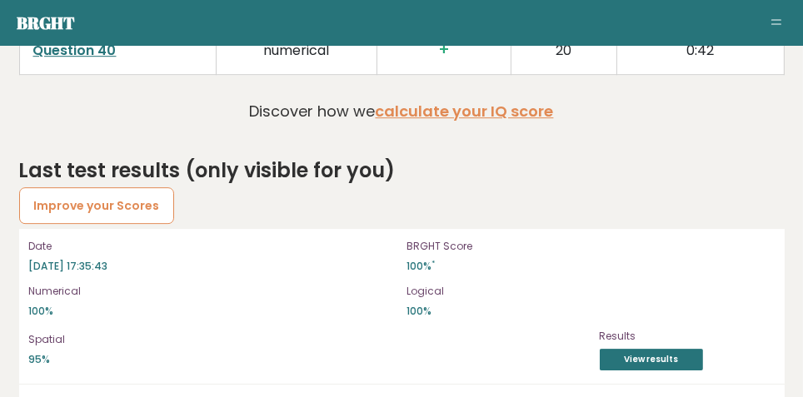
click at [57, 199] on link "Improve your Scores" at bounding box center [97, 205] width 156 height 37
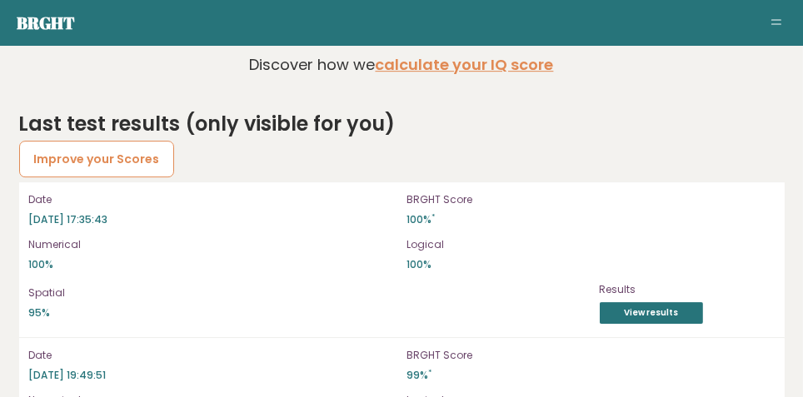
scroll to position [4699, 0]
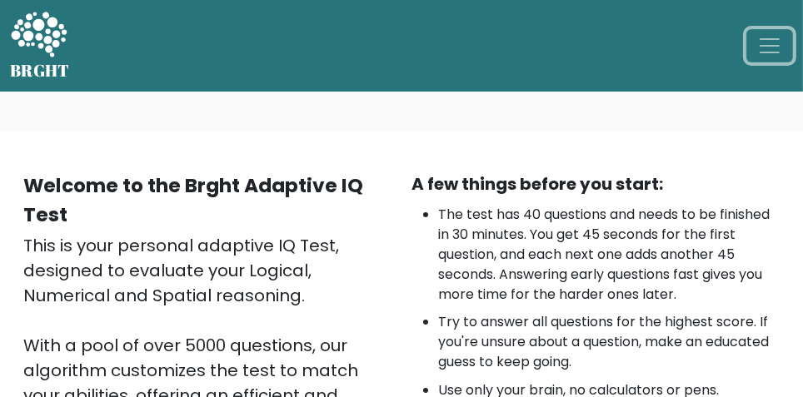
click at [775, 47] on span "Toggle navigation" at bounding box center [769, 45] width 25 height 25
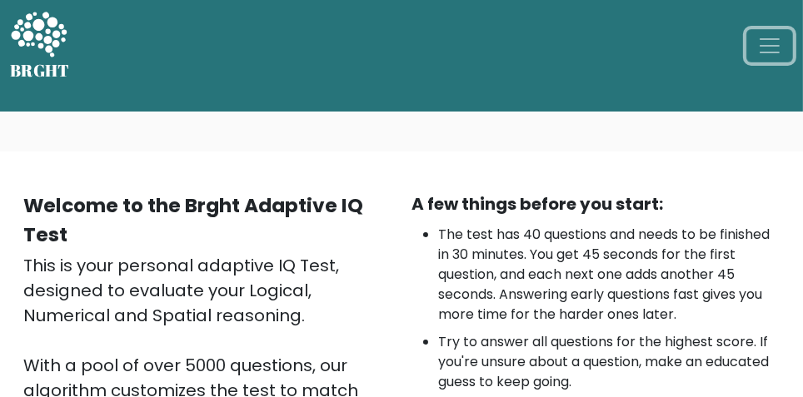
click at [762, 42] on span "Toggle navigation" at bounding box center [769, 45] width 25 height 25
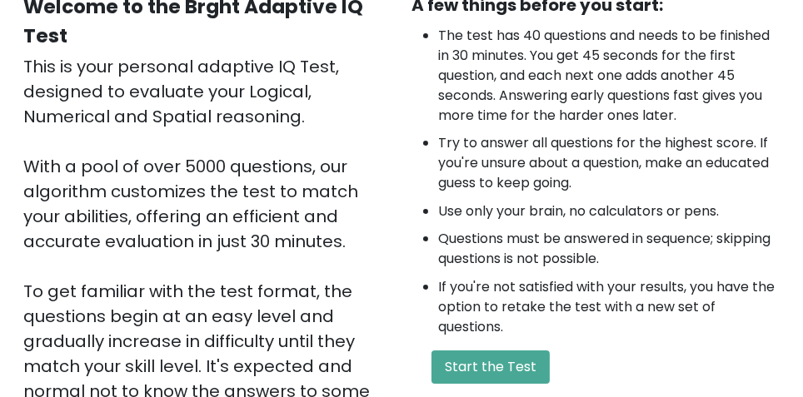
scroll to position [226, 0]
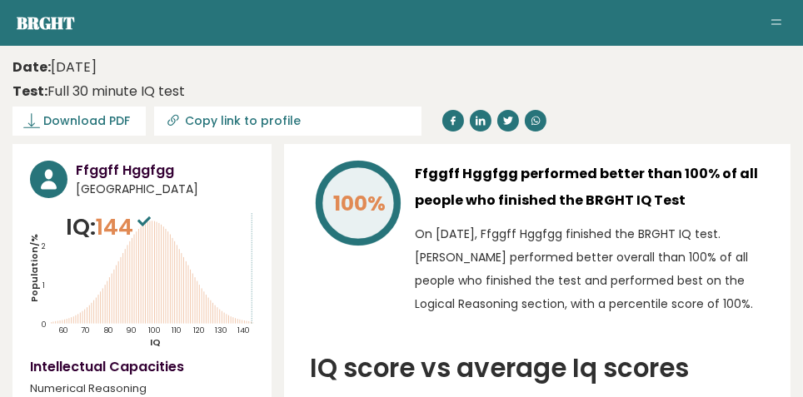
click at [98, 250] on icon "Population/% IQ 0 1 2 60 70 80 90 100 110 120 130 140" at bounding box center [142, 280] width 224 height 138
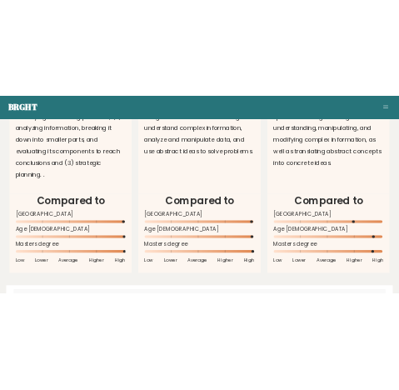
scroll to position [1776, 0]
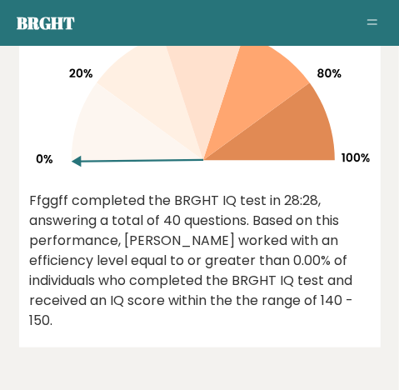
click at [141, 296] on div "Ffggff completed the BRGHT IQ test in 28:28, answering a total of 40 questions.…" at bounding box center [200, 261] width 340 height 140
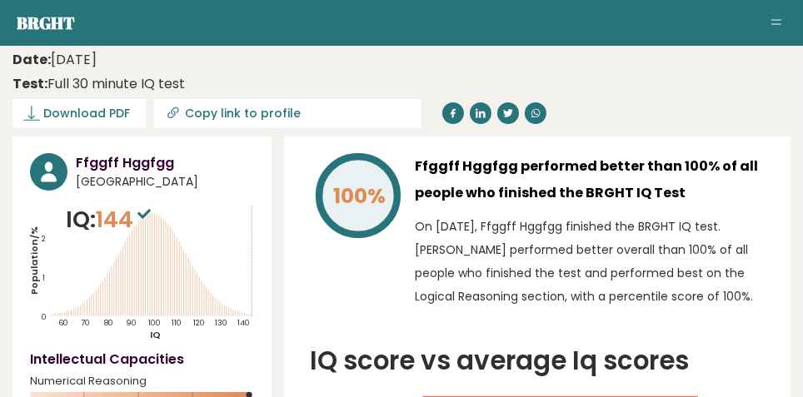
scroll to position [0, 0]
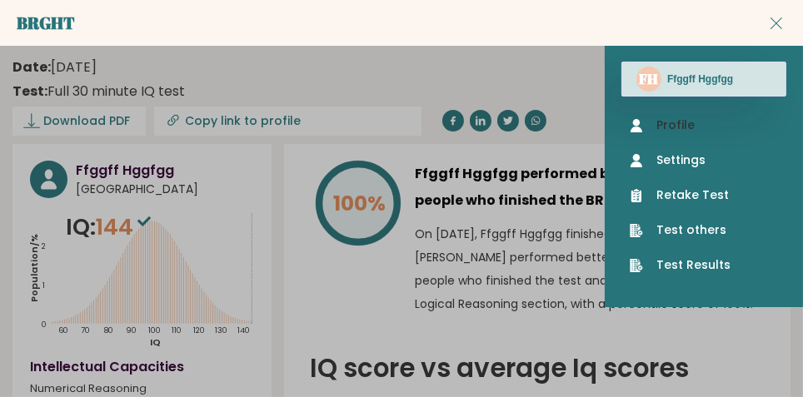
click at [702, 117] on link "Profile" at bounding box center [704, 125] width 148 height 17
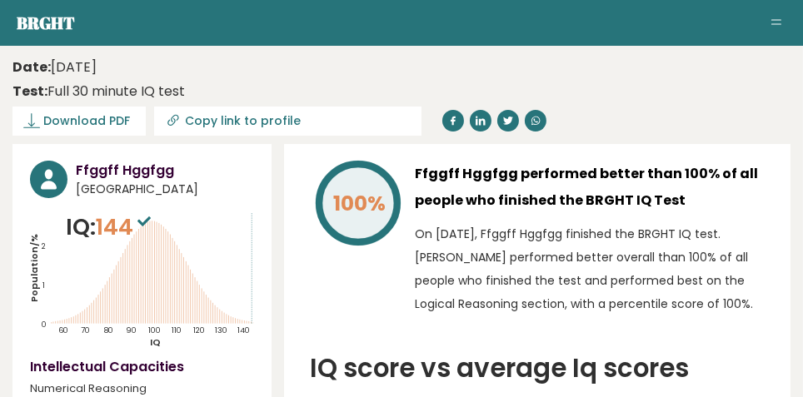
click at [781, 20] on button "Toggle navigation" at bounding box center [776, 23] width 20 height 20
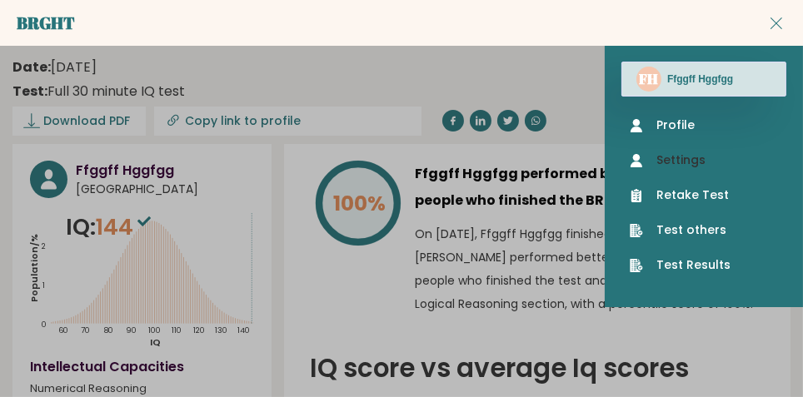
click at [701, 155] on link "Settings" at bounding box center [704, 160] width 148 height 17
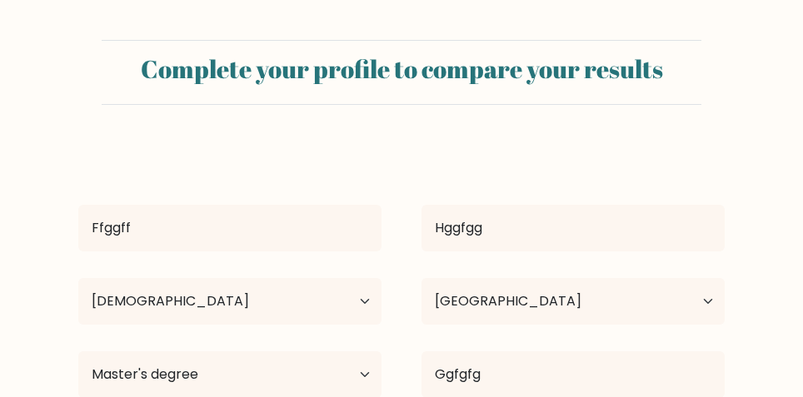
select select "55_64"
select select "DE"
select select "masters_degree"
select select "employed"
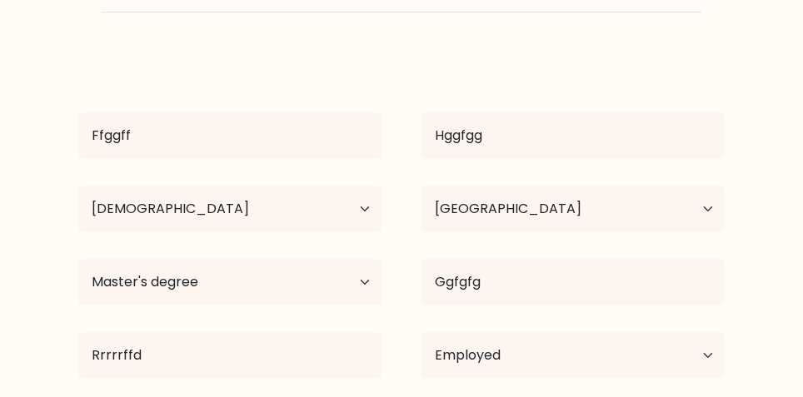
scroll to position [96, 0]
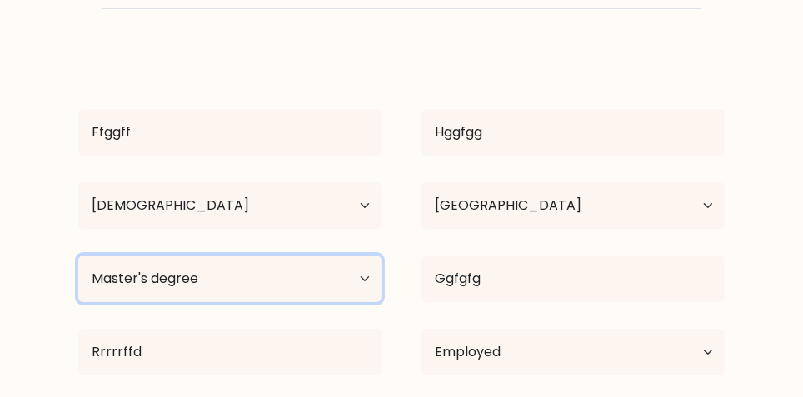
click at [354, 275] on select "Highest education level No schooling Primary Lower Secondary Upper Secondary Oc…" at bounding box center [229, 279] width 303 height 47
select select "doctoral_degree"
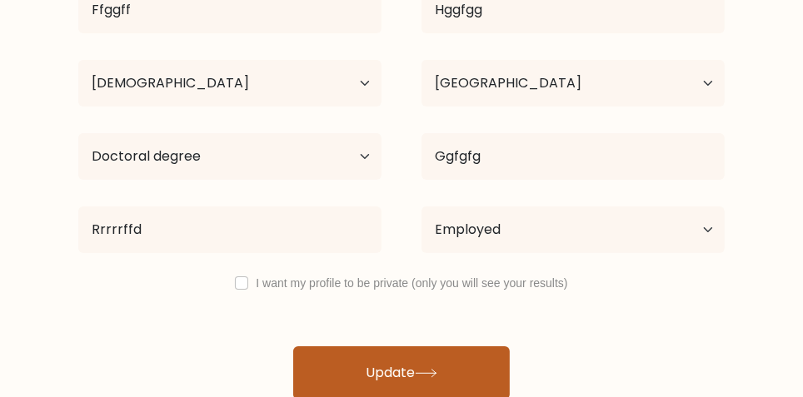
scroll to position [228, 0]
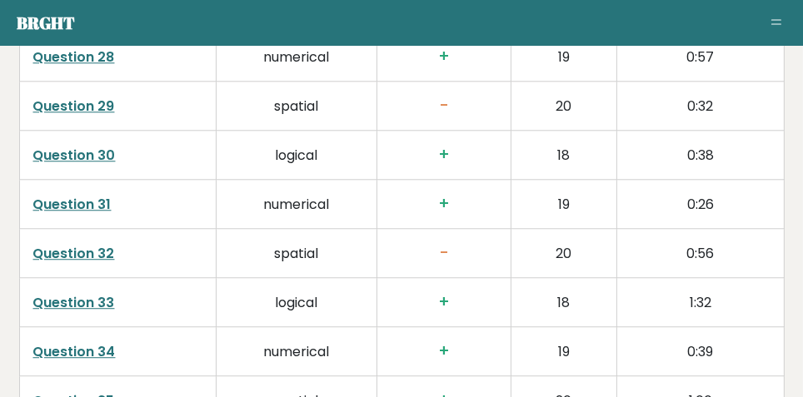
scroll to position [4029, 0]
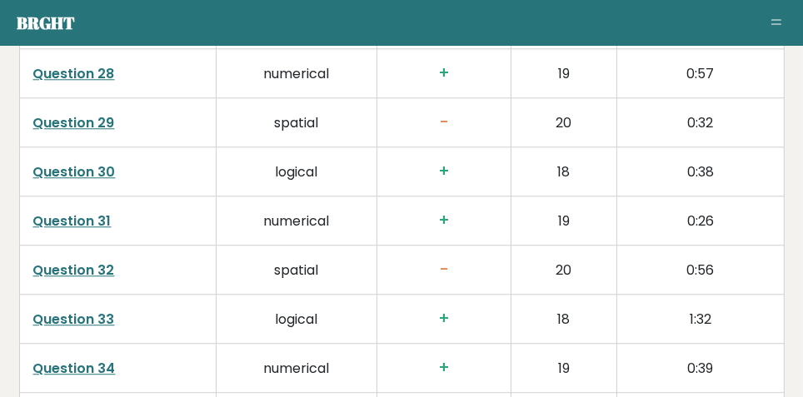
click at [57, 261] on link "Question 32" at bounding box center [74, 270] width 82 height 19
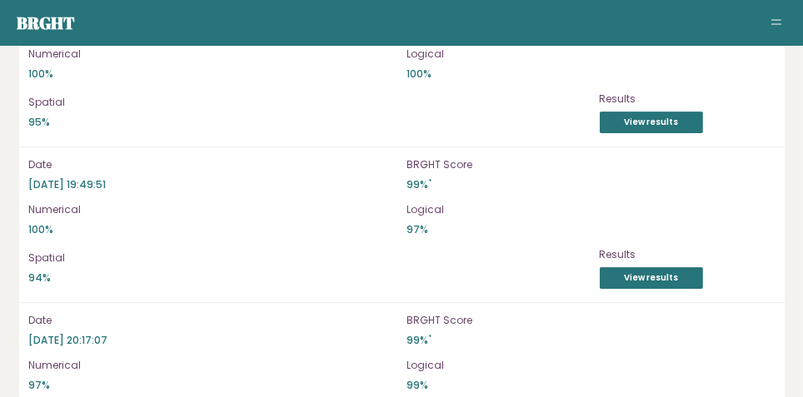
scroll to position [4898, 0]
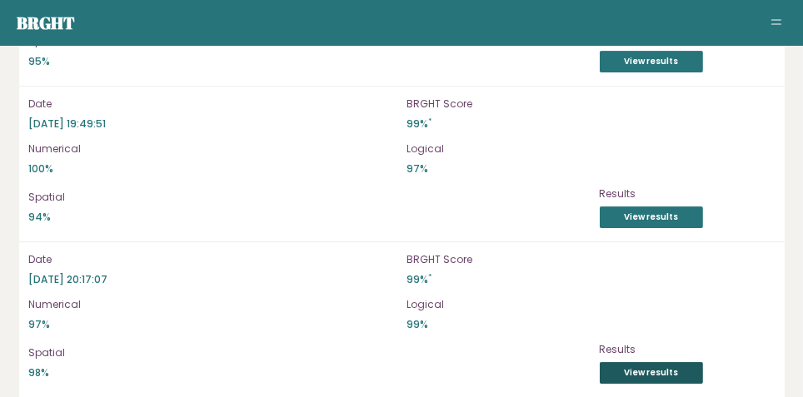
scroll to position [4949, 0]
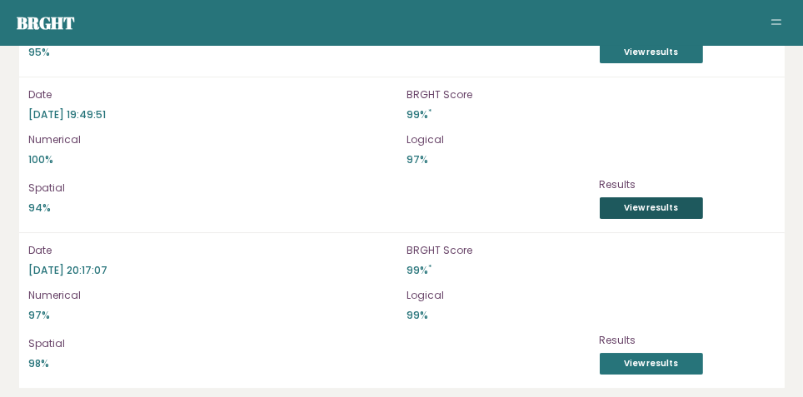
click at [686, 197] on link "View results" at bounding box center [651, 208] width 103 height 22
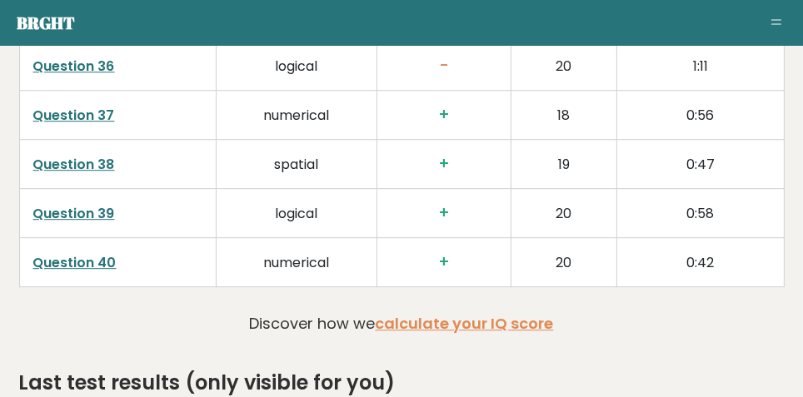
scroll to position [4429, 0]
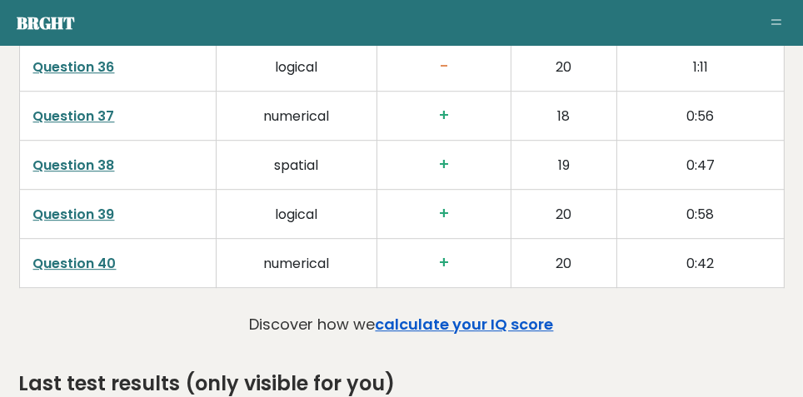
click at [528, 314] on link "calculate your IQ score" at bounding box center [465, 324] width 178 height 21
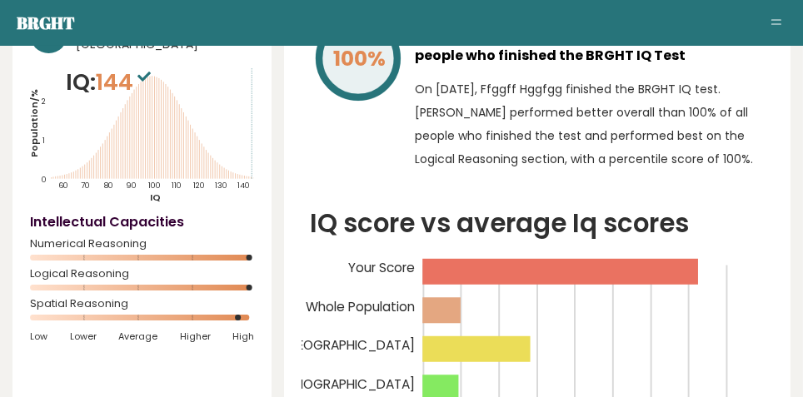
scroll to position [167, 0]
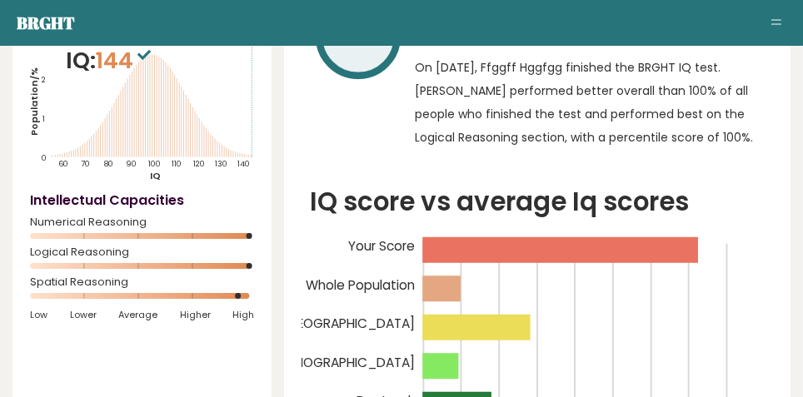
click at [739, 338] on icon "IQ score vs average Iq scores 93 100 107 114 121 128 135 142 149 Your Score Who…" at bounding box center [538, 323] width 472 height 282
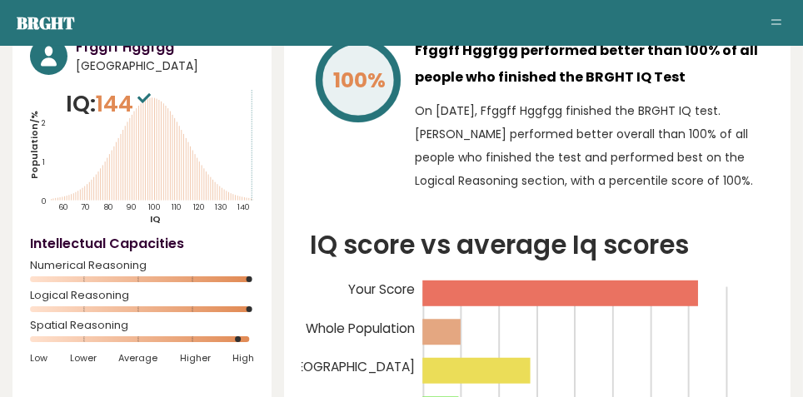
scroll to position [0, 0]
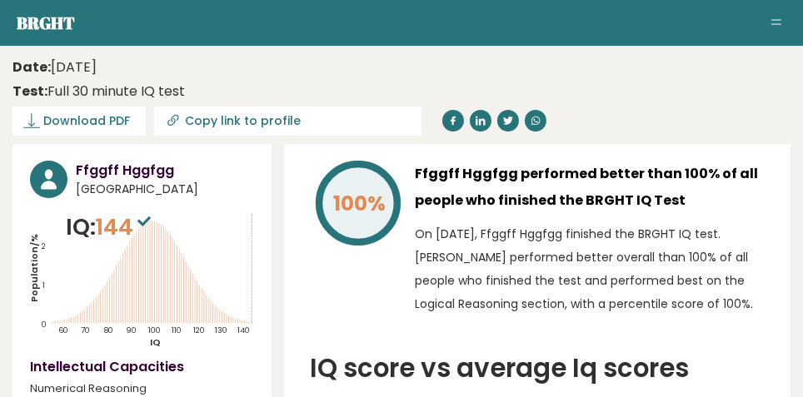
click at [779, 29] on button "Toggle navigation" at bounding box center [776, 23] width 20 height 20
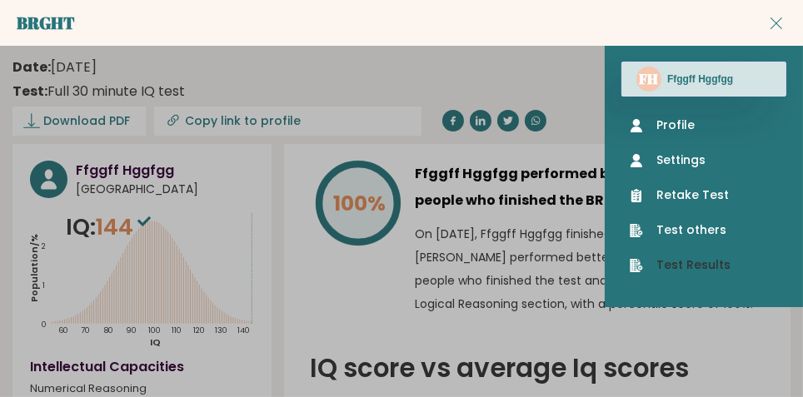
click at [699, 267] on link "Test Results" at bounding box center [704, 265] width 148 height 17
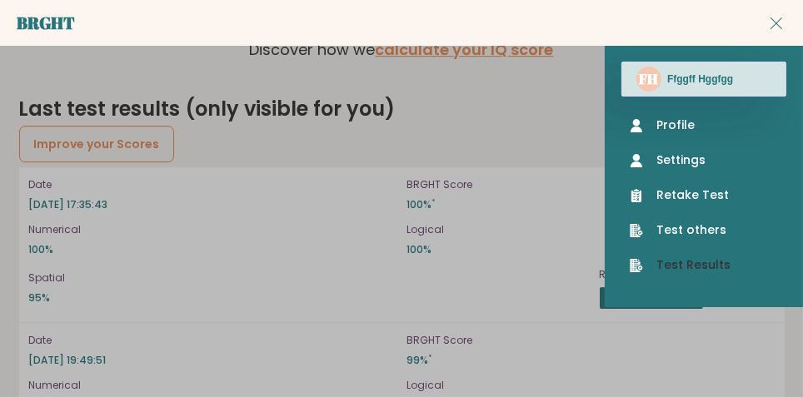
scroll to position [4789, 0]
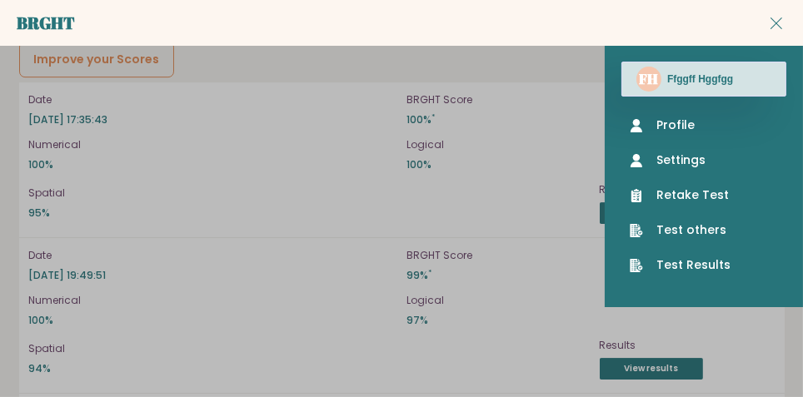
click at [744, 338] on p "Results" at bounding box center [687, 345] width 175 height 15
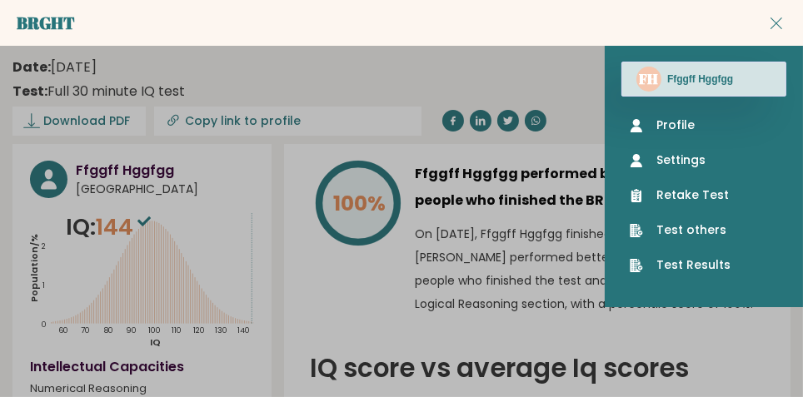
click at [778, 20] on span "Toggle navigation" at bounding box center [777, 23] width 12 height 12
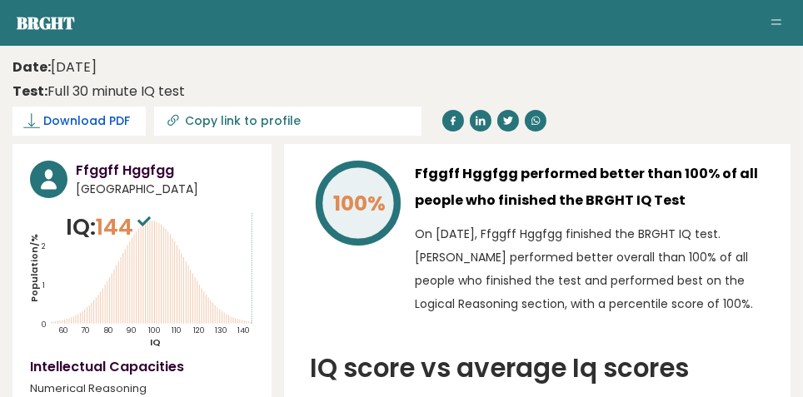
click at [77, 116] on span "Download PDF" at bounding box center [86, 120] width 87 height 17
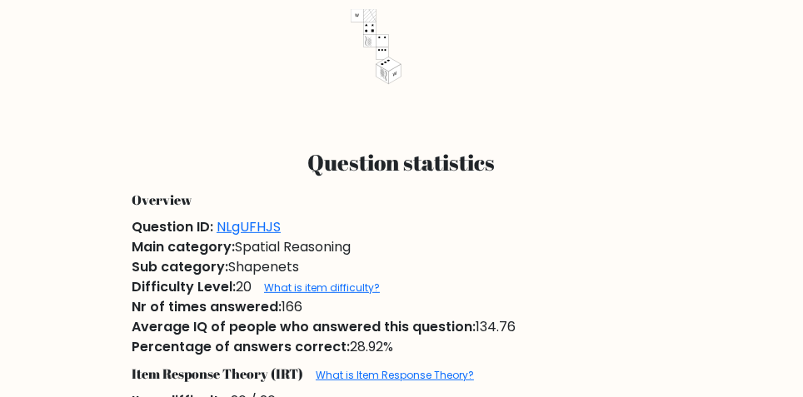
scroll to position [669, 0]
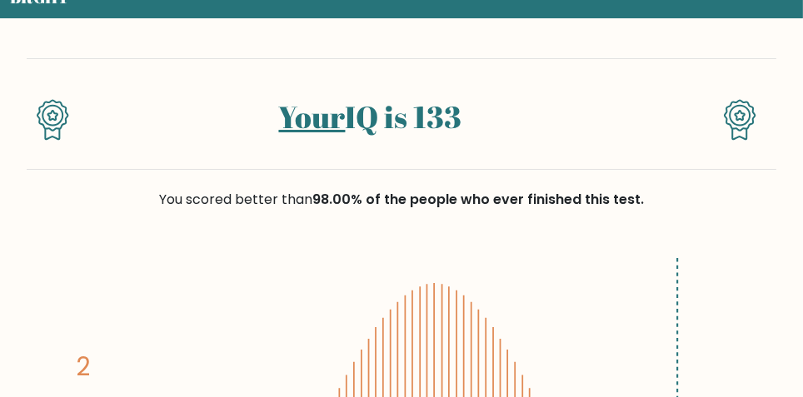
scroll to position [78, 0]
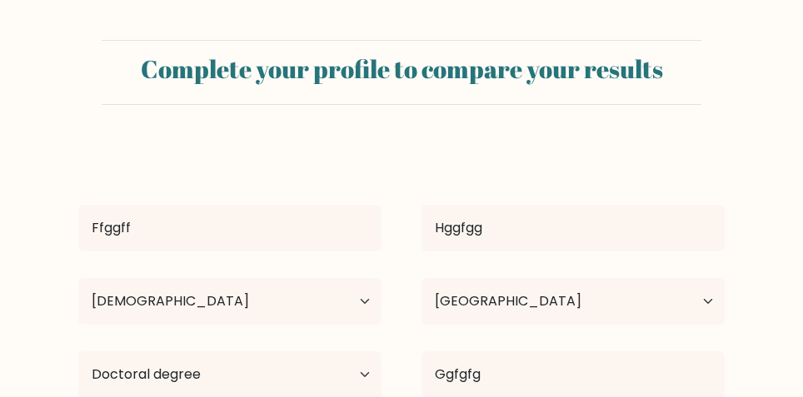
select select "55_64"
select select "DE"
select select "doctoral_degree"
select select "employed"
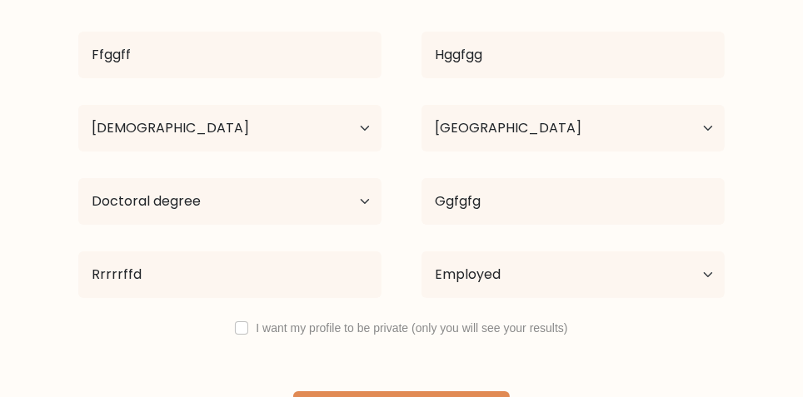
scroll to position [177, 0]
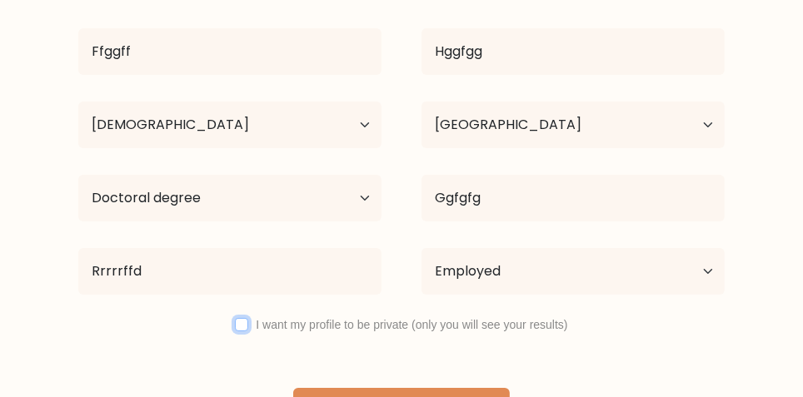
click at [244, 327] on input "checkbox" at bounding box center [241, 324] width 13 height 13
checkbox input "true"
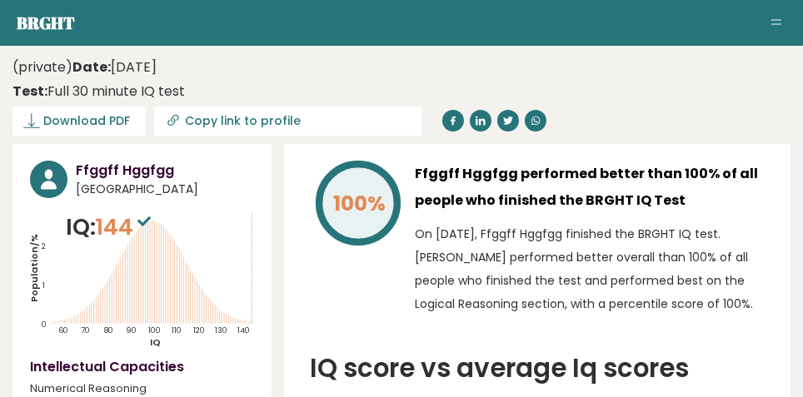
click at [781, 238] on div "100% Ffggff Hggfgg performed better than 100% of all people who finished the BR…" at bounding box center [537, 396] width 507 height 504
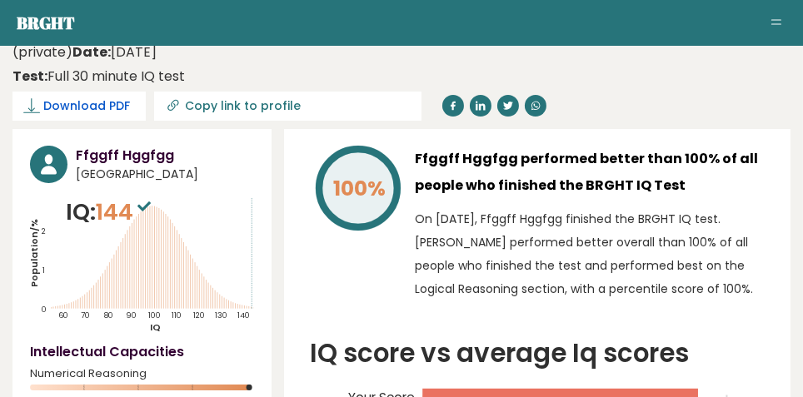
click at [81, 112] on span "Download PDF" at bounding box center [86, 105] width 87 height 17
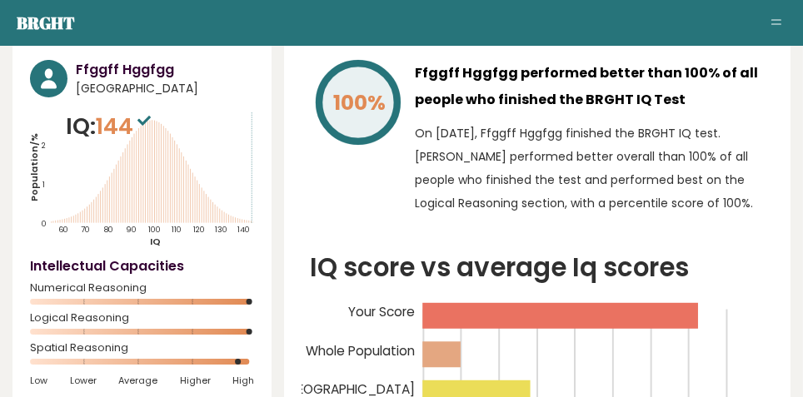
scroll to position [0, 0]
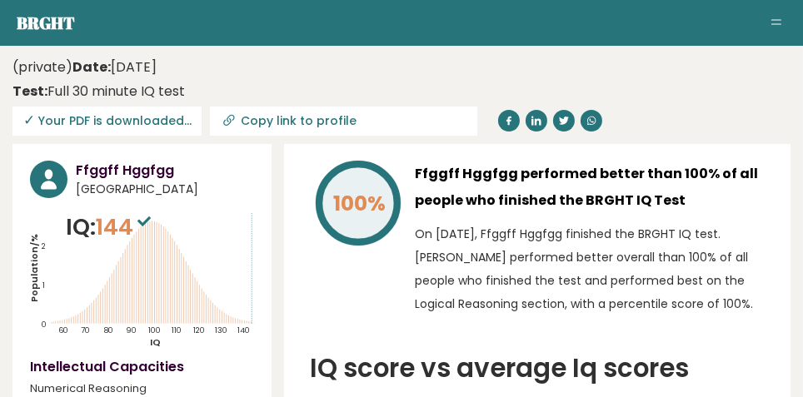
click at [776, 26] on button "Toggle navigation" at bounding box center [776, 23] width 20 height 20
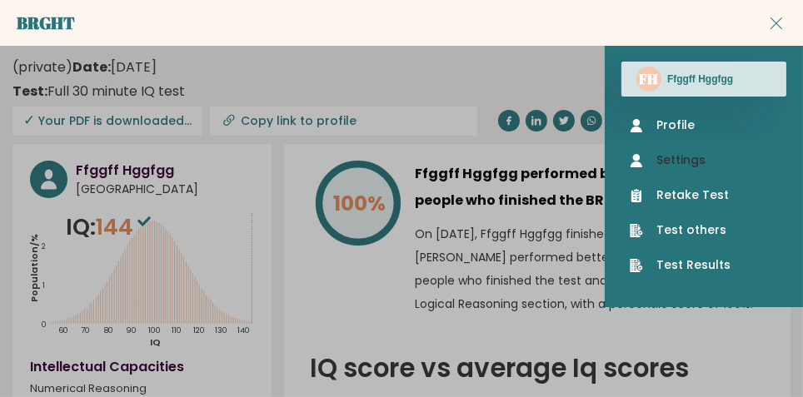
click at [703, 160] on link "Settings" at bounding box center [704, 160] width 148 height 17
click at [711, 262] on link "Test Results" at bounding box center [704, 265] width 148 height 17
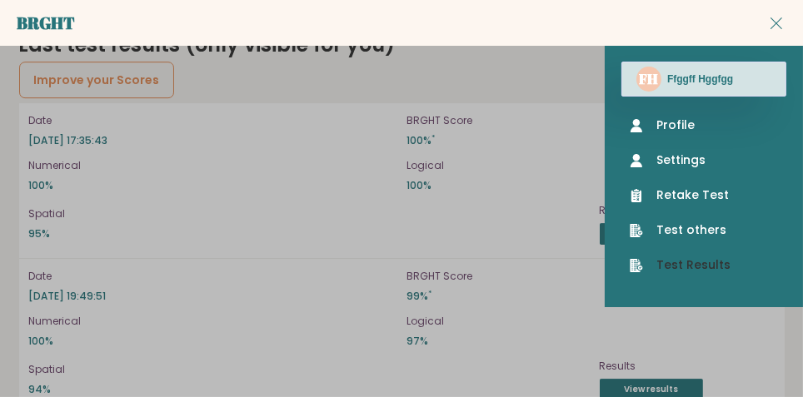
scroll to position [4789, 0]
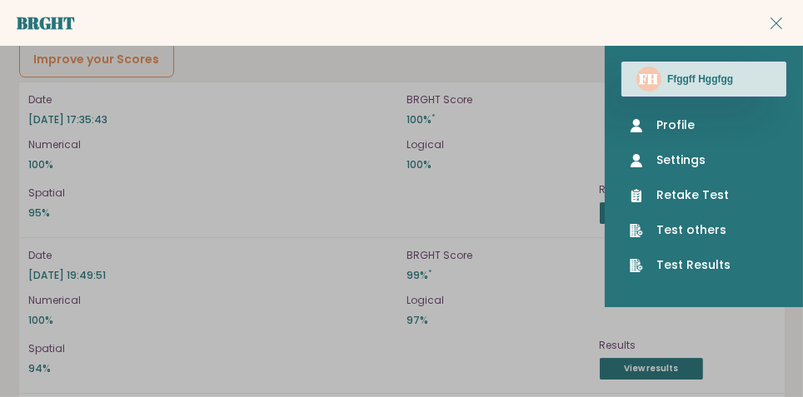
click at [770, 362] on div "Results View results" at bounding box center [687, 359] width 175 height 42
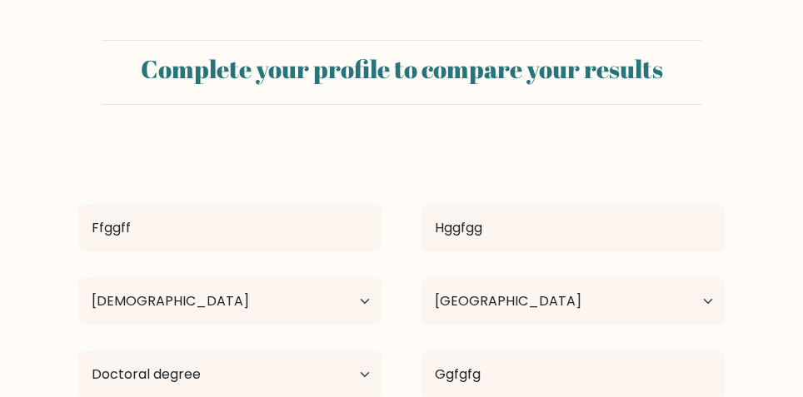
select select "55_64"
select select "DE"
select select "doctoral_degree"
select select "employed"
select select "55_64"
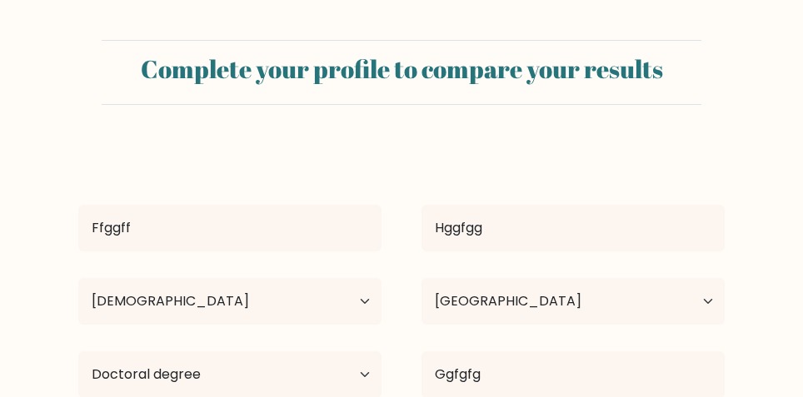
select select "DE"
select select "doctoral_degree"
select select "employed"
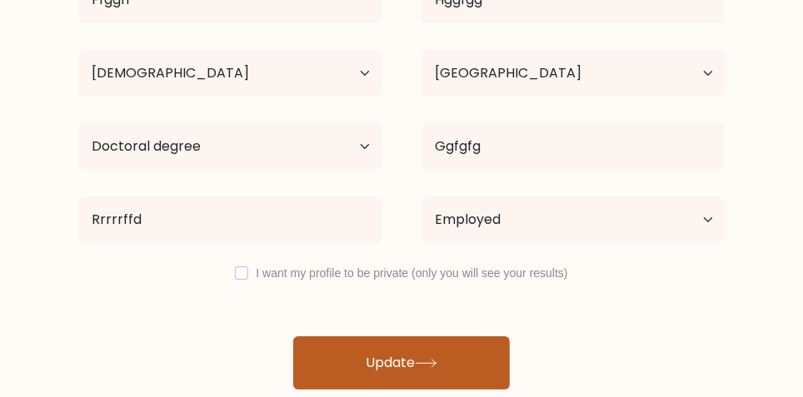
click at [491, 365] on button "Update" at bounding box center [401, 363] width 217 height 53
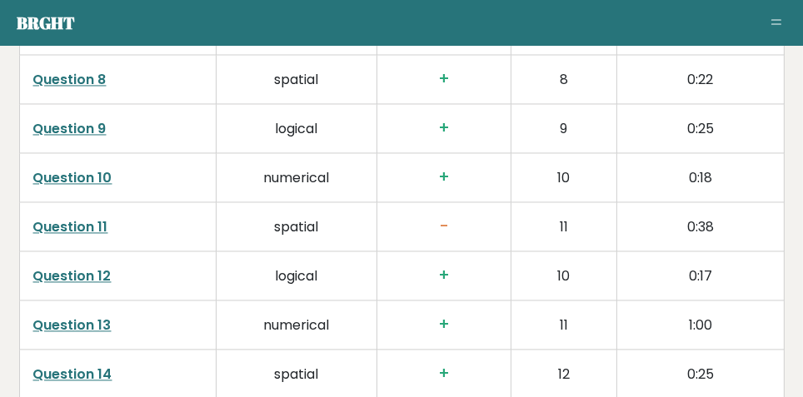
scroll to position [3042, 0]
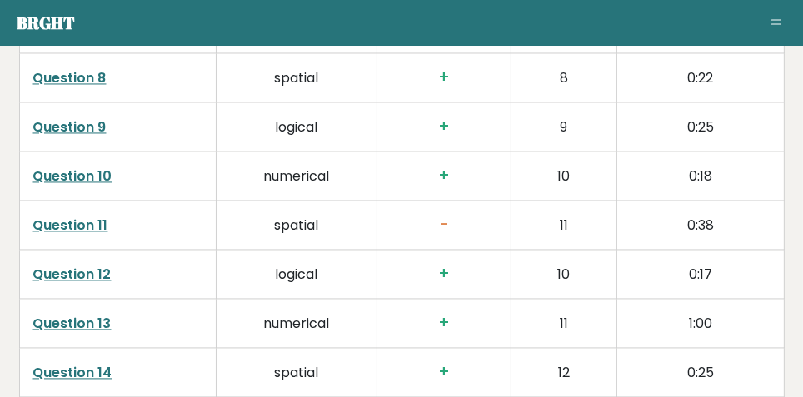
click at [61, 226] on link "Question 11" at bounding box center [70, 225] width 75 height 19
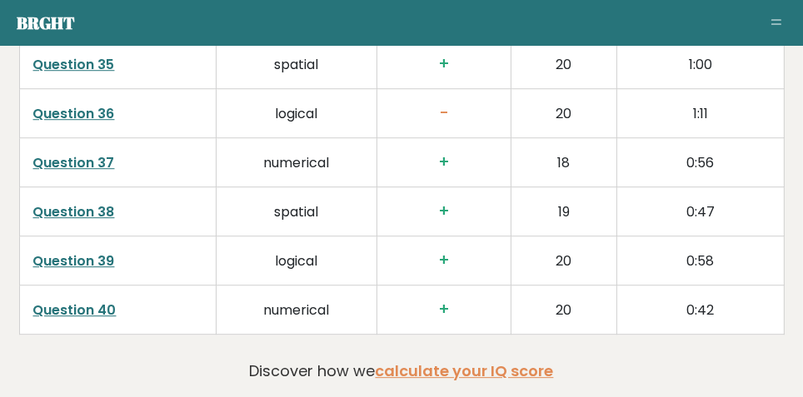
click at [96, 303] on link "Question 40" at bounding box center [74, 310] width 83 height 19
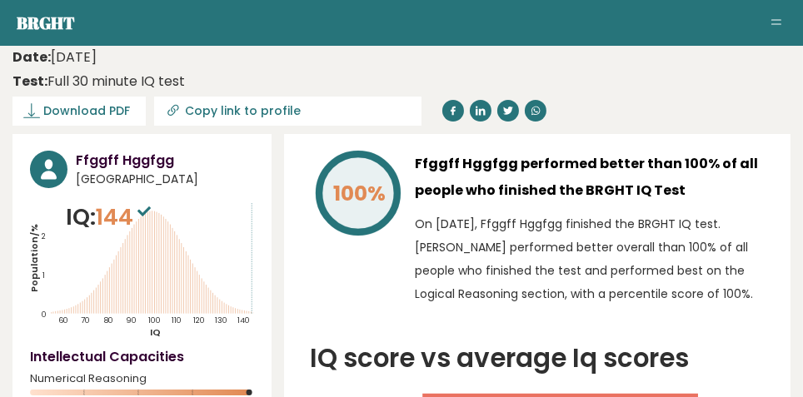
scroll to position [0, 0]
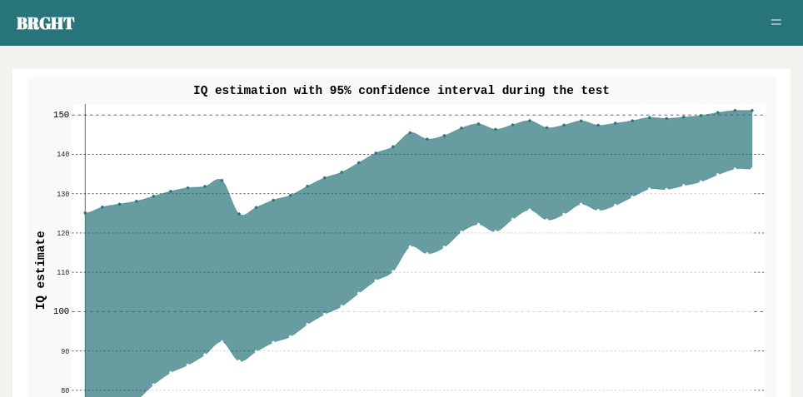
scroll to position [2069, 0]
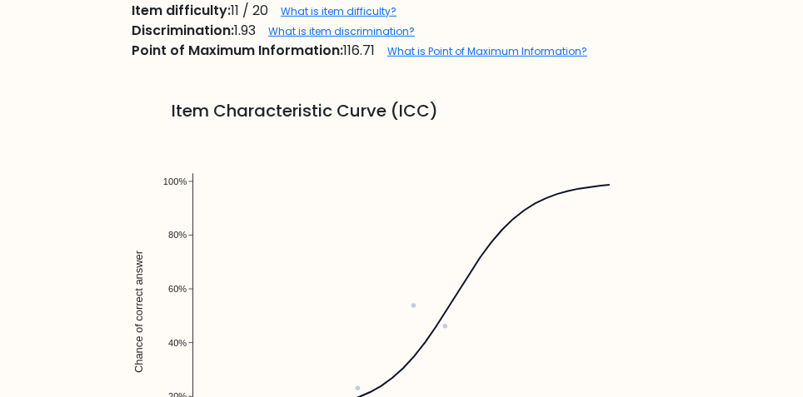
scroll to position [944, 0]
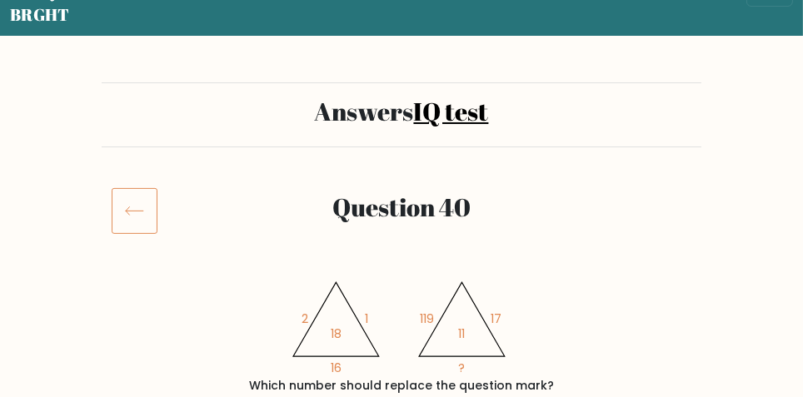
click at [472, 103] on link "IQ test" at bounding box center [451, 111] width 75 height 34
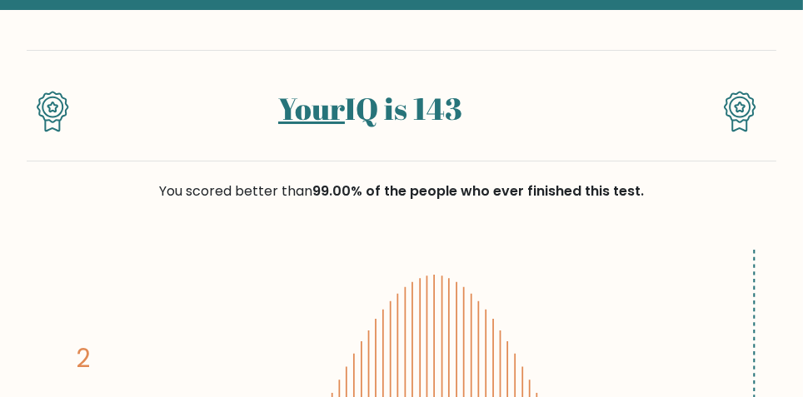
scroll to position [81, 0]
